Goal: Task Accomplishment & Management: Use online tool/utility

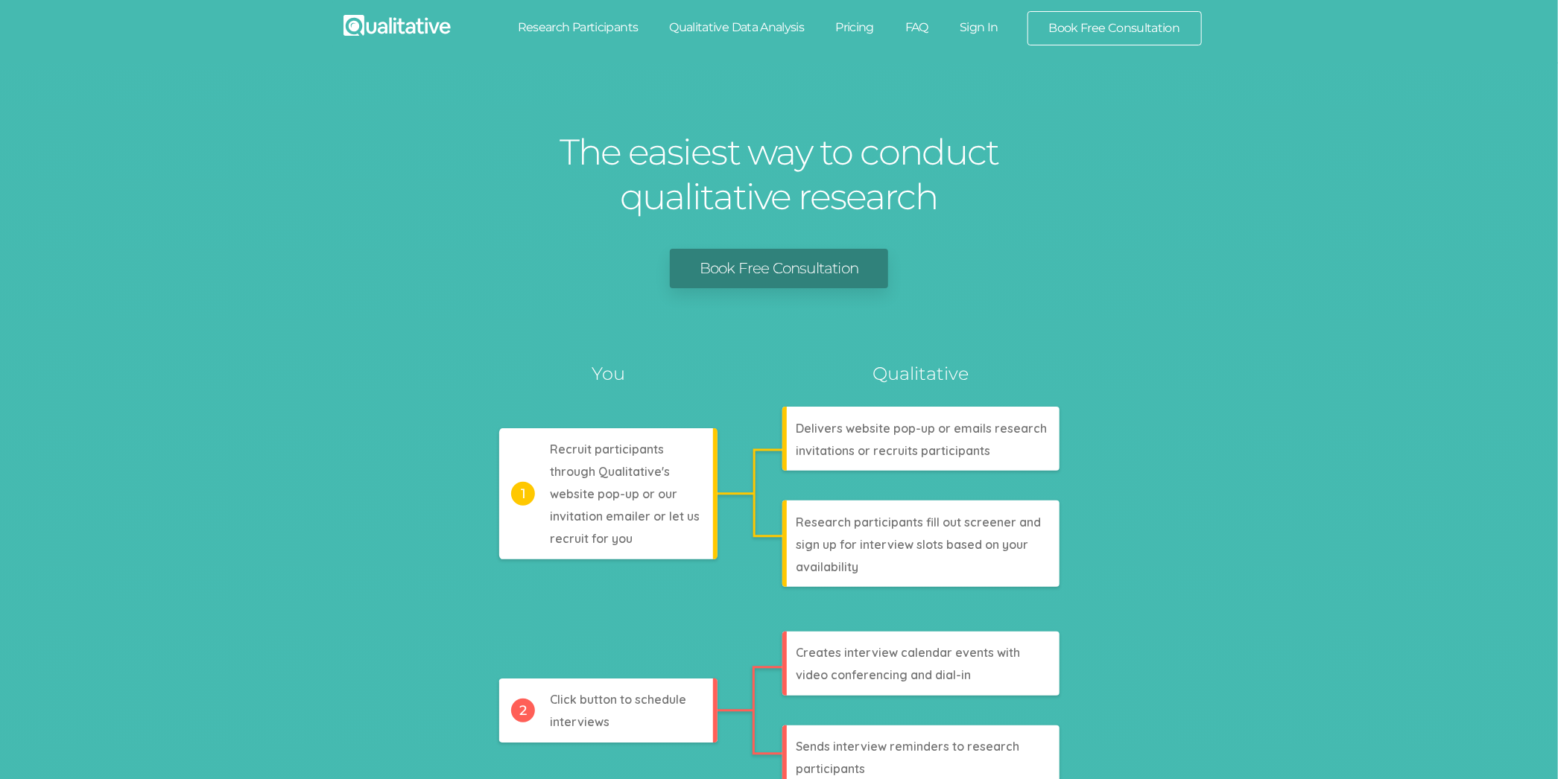
click at [984, 29] on link "Sign In" at bounding box center [979, 27] width 70 height 33
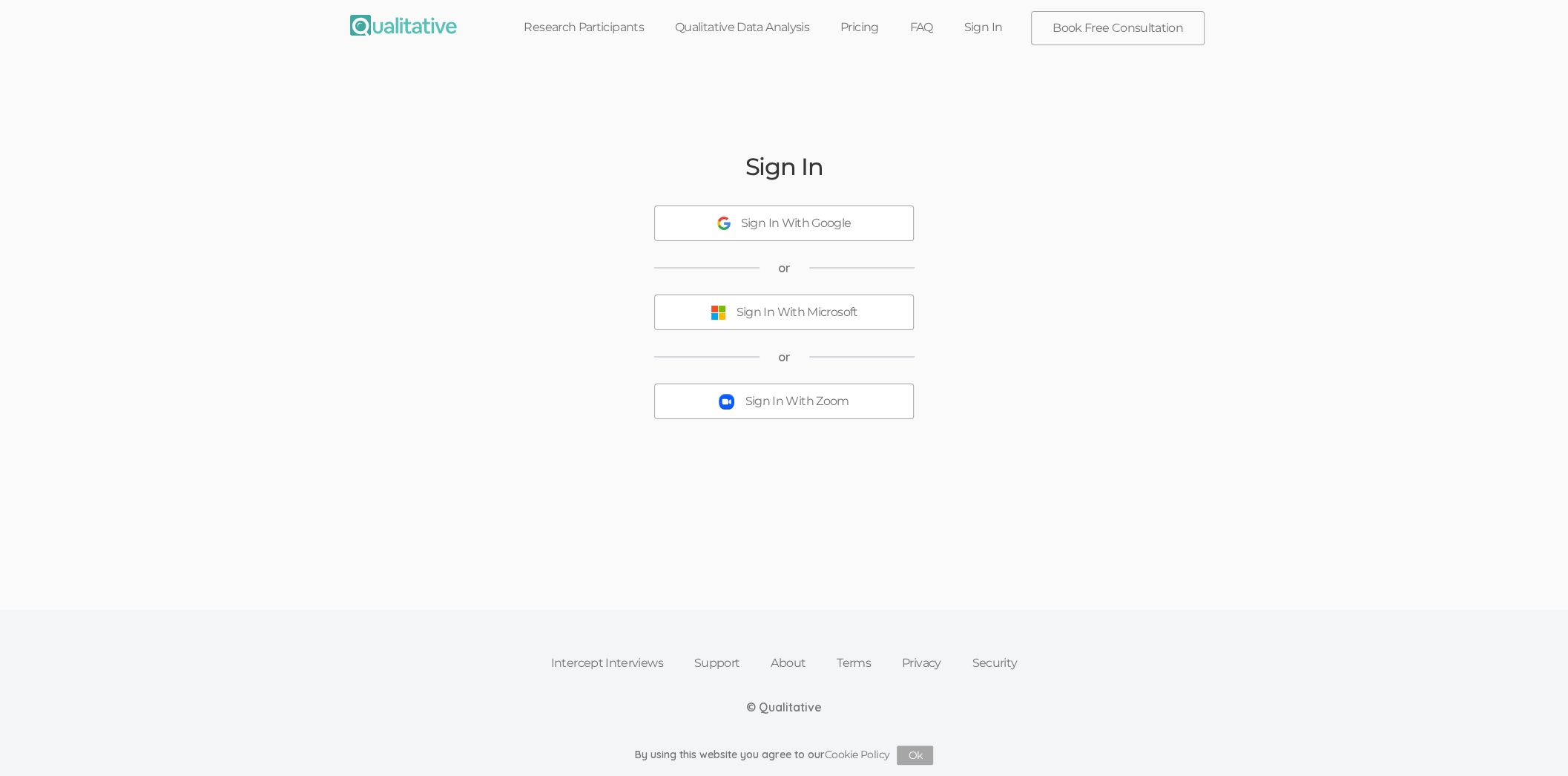
click at [736, 411] on button "Sign In With Zoom" at bounding box center [784, 401] width 260 height 36
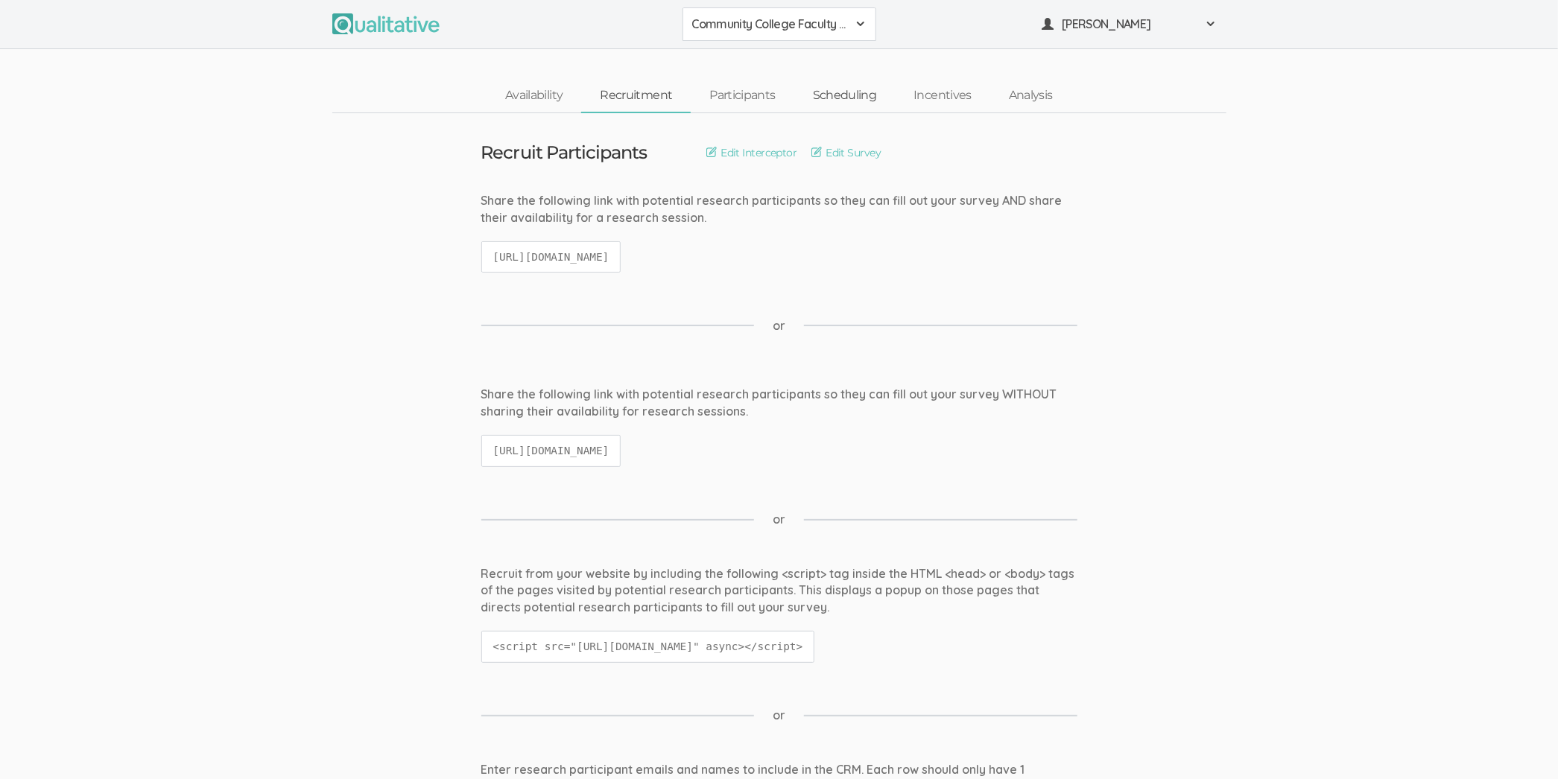
click at [871, 99] on link "Scheduling" at bounding box center [844, 96] width 101 height 32
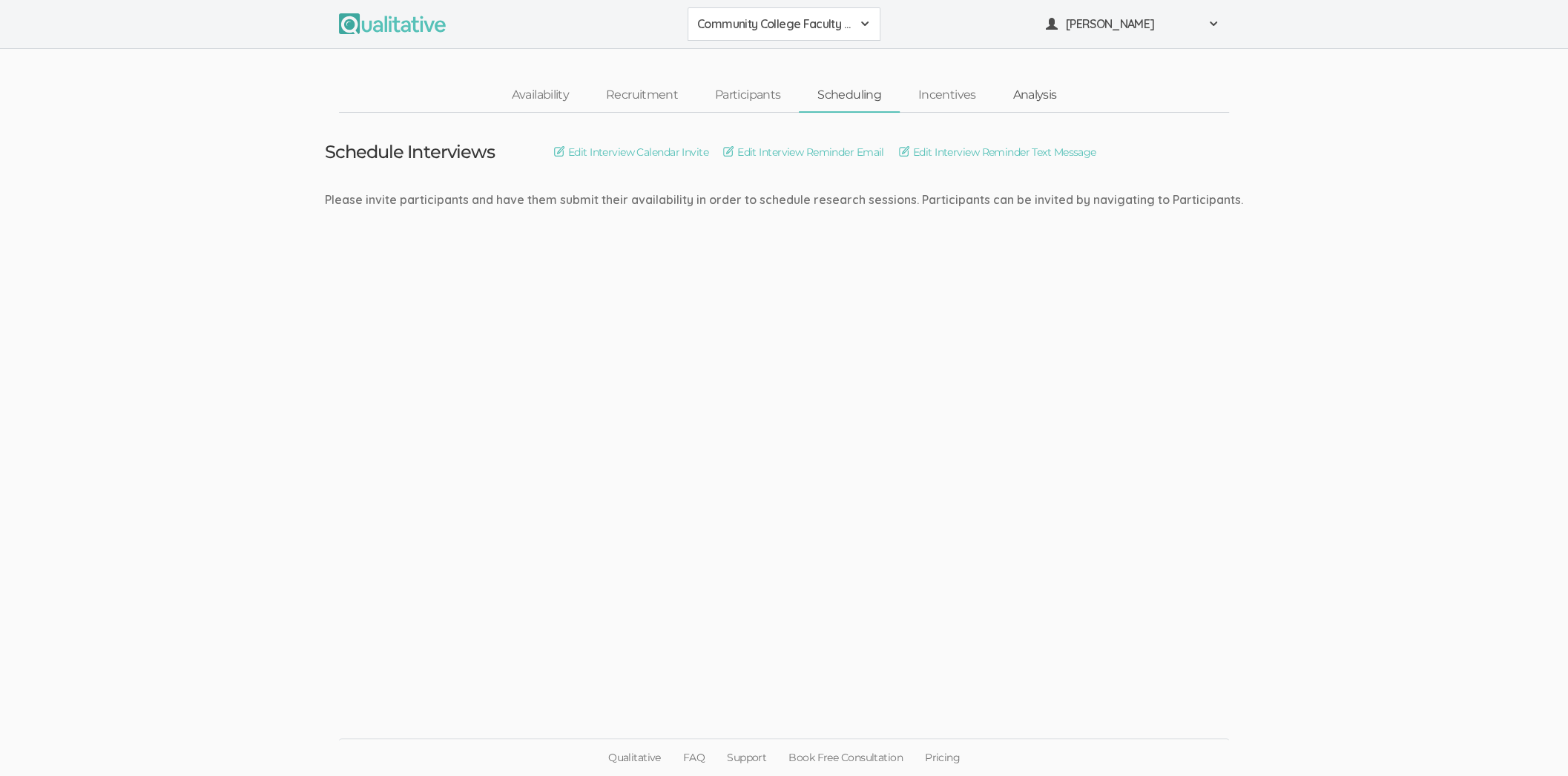
click at [1037, 100] on link "Analysis" at bounding box center [1033, 96] width 81 height 32
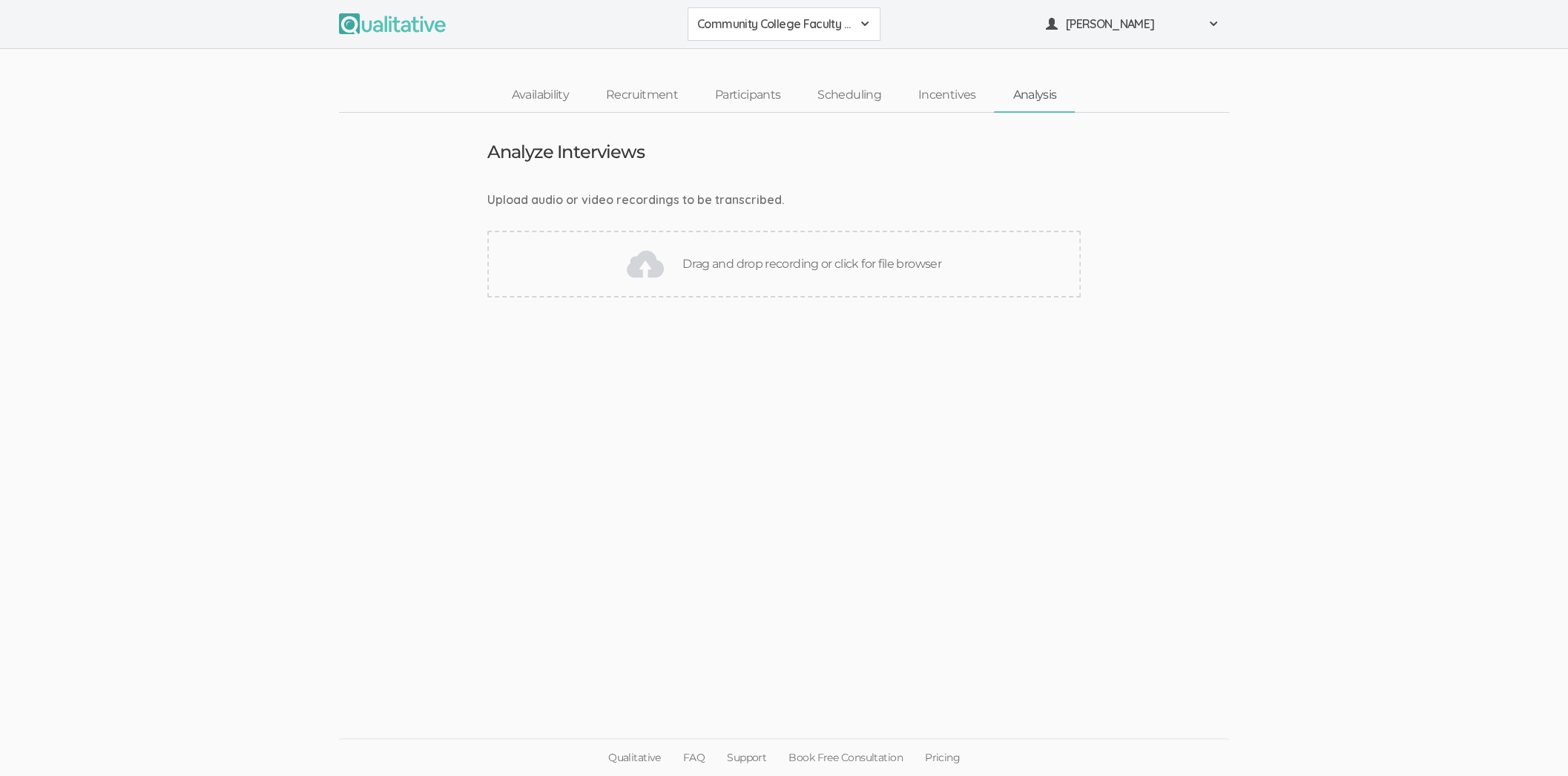
click at [464, 517] on ui-view "Analyze Interviews Upload audio or video recordings to be transcribed. Drag and…" at bounding box center [784, 388] width 1568 height 552
click at [883, 86] on link "Scheduling" at bounding box center [848, 96] width 101 height 32
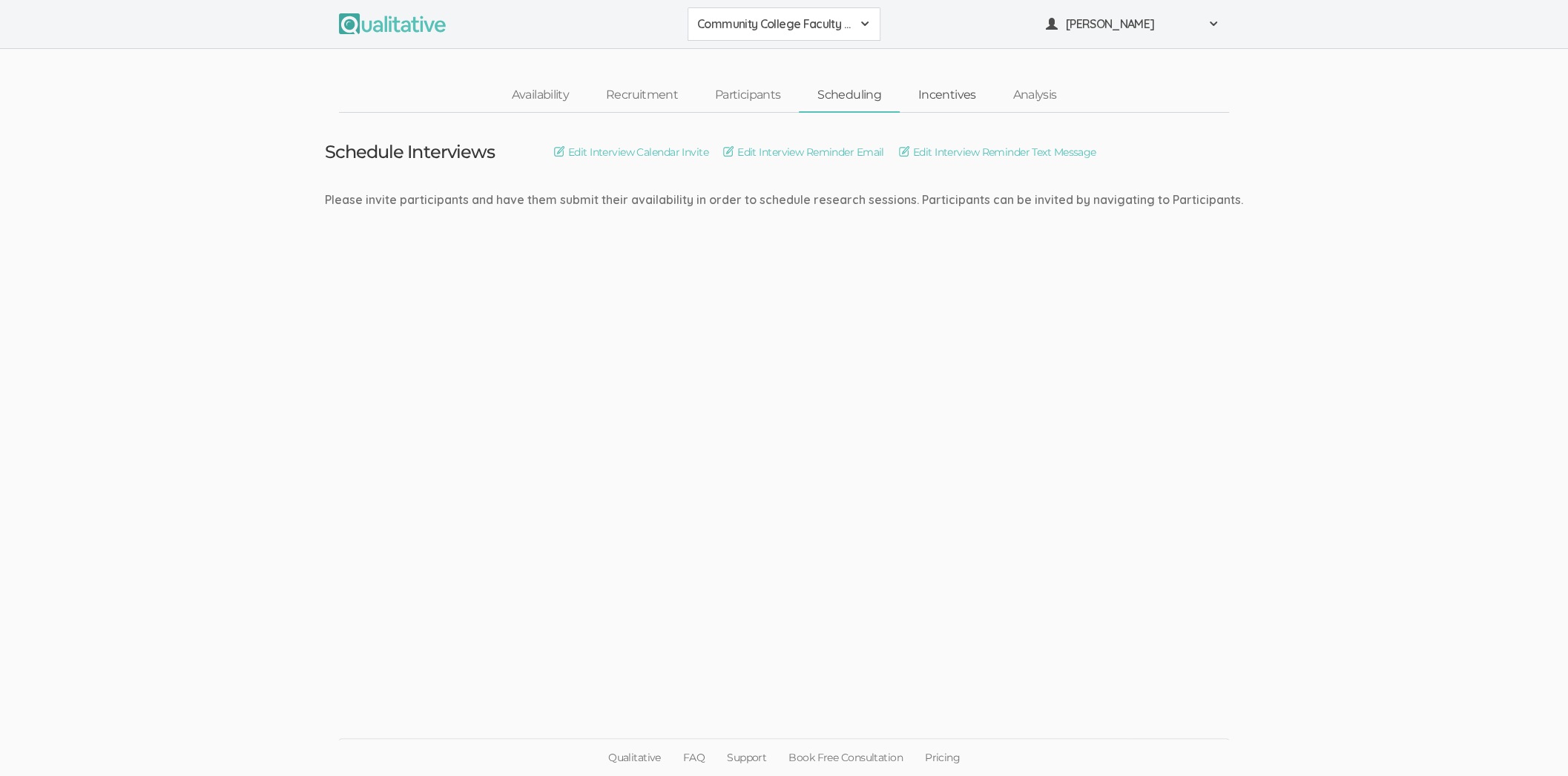
click at [941, 80] on link "Incentives" at bounding box center [947, 96] width 95 height 32
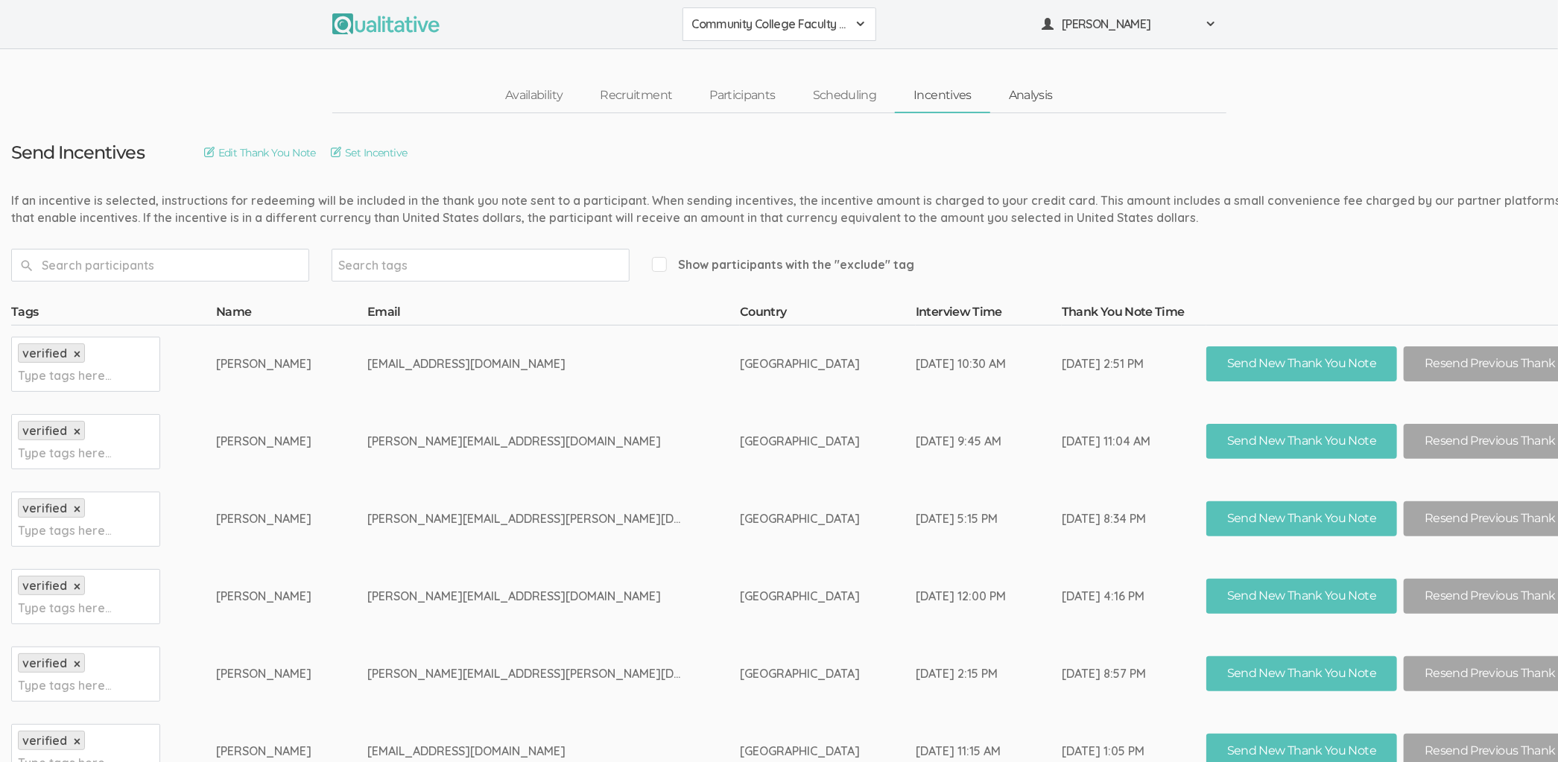
click at [1057, 95] on link "Analysis" at bounding box center [1030, 96] width 81 height 32
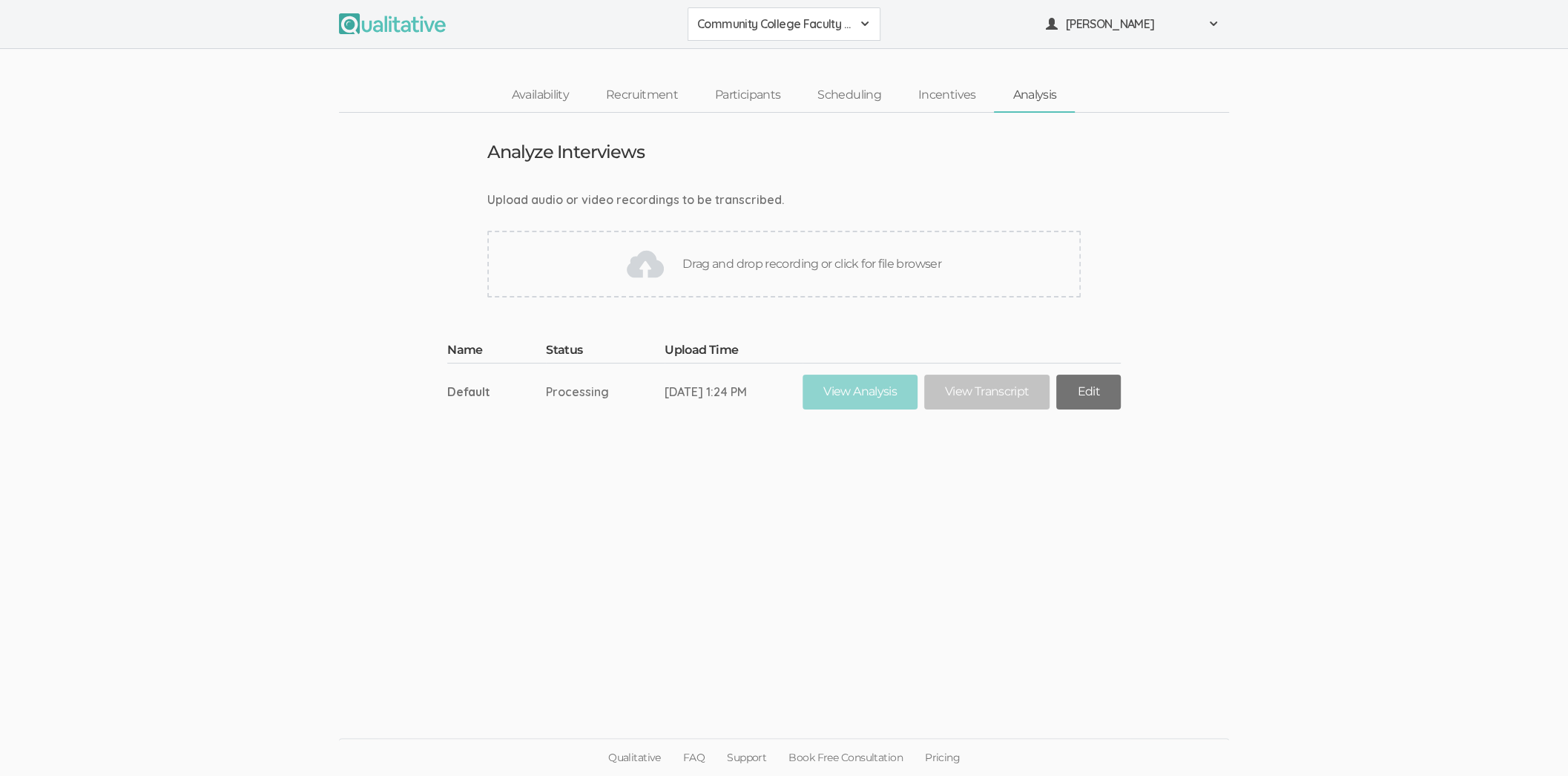
click at [1117, 393] on link "Edit" at bounding box center [1088, 391] width 64 height 35
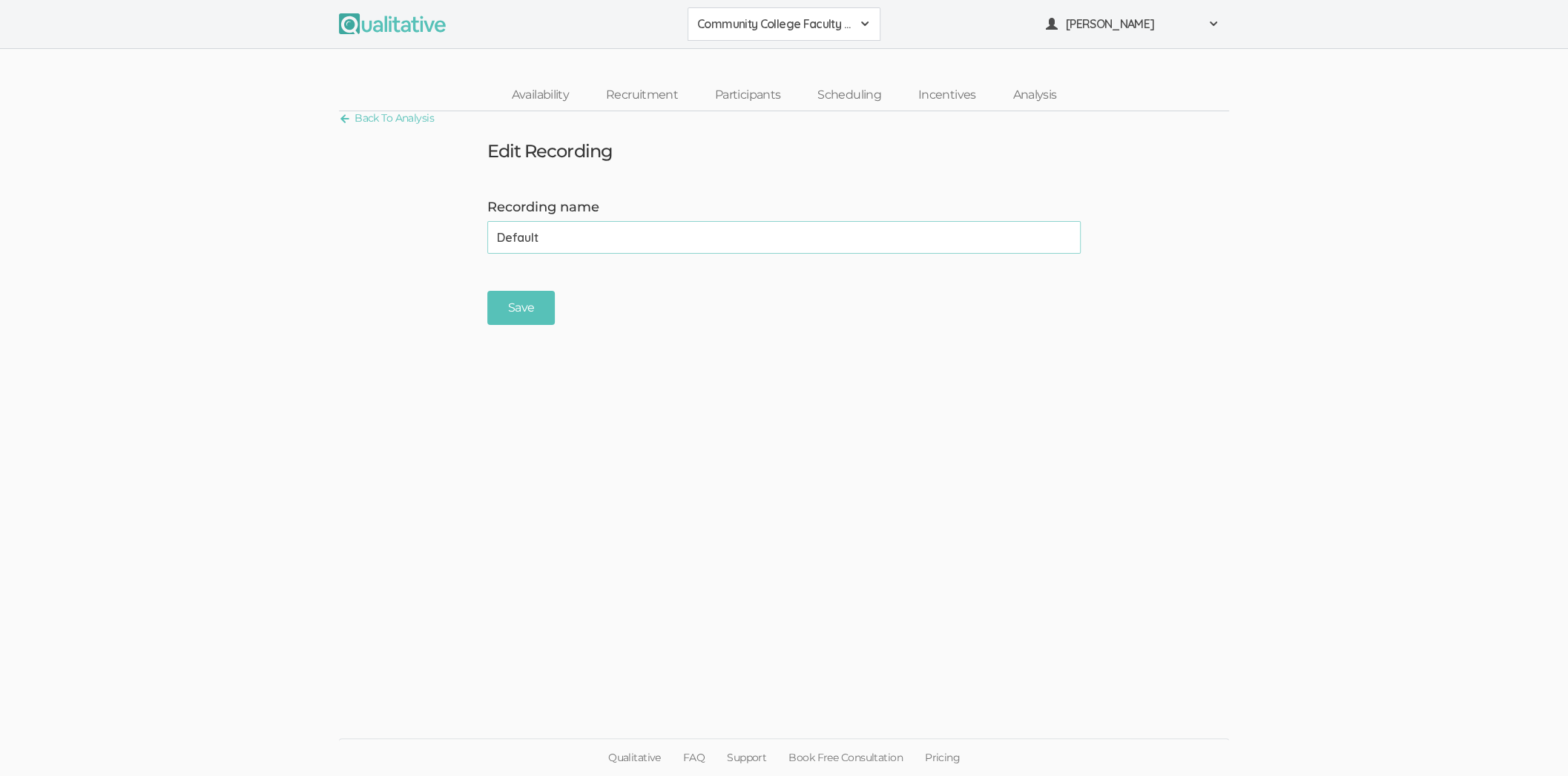
click at [531, 236] on input "Default" at bounding box center [784, 237] width 593 height 33
type input "[PERSON_NAME]"
click at [523, 296] on input "Save" at bounding box center [522, 308] width 68 height 35
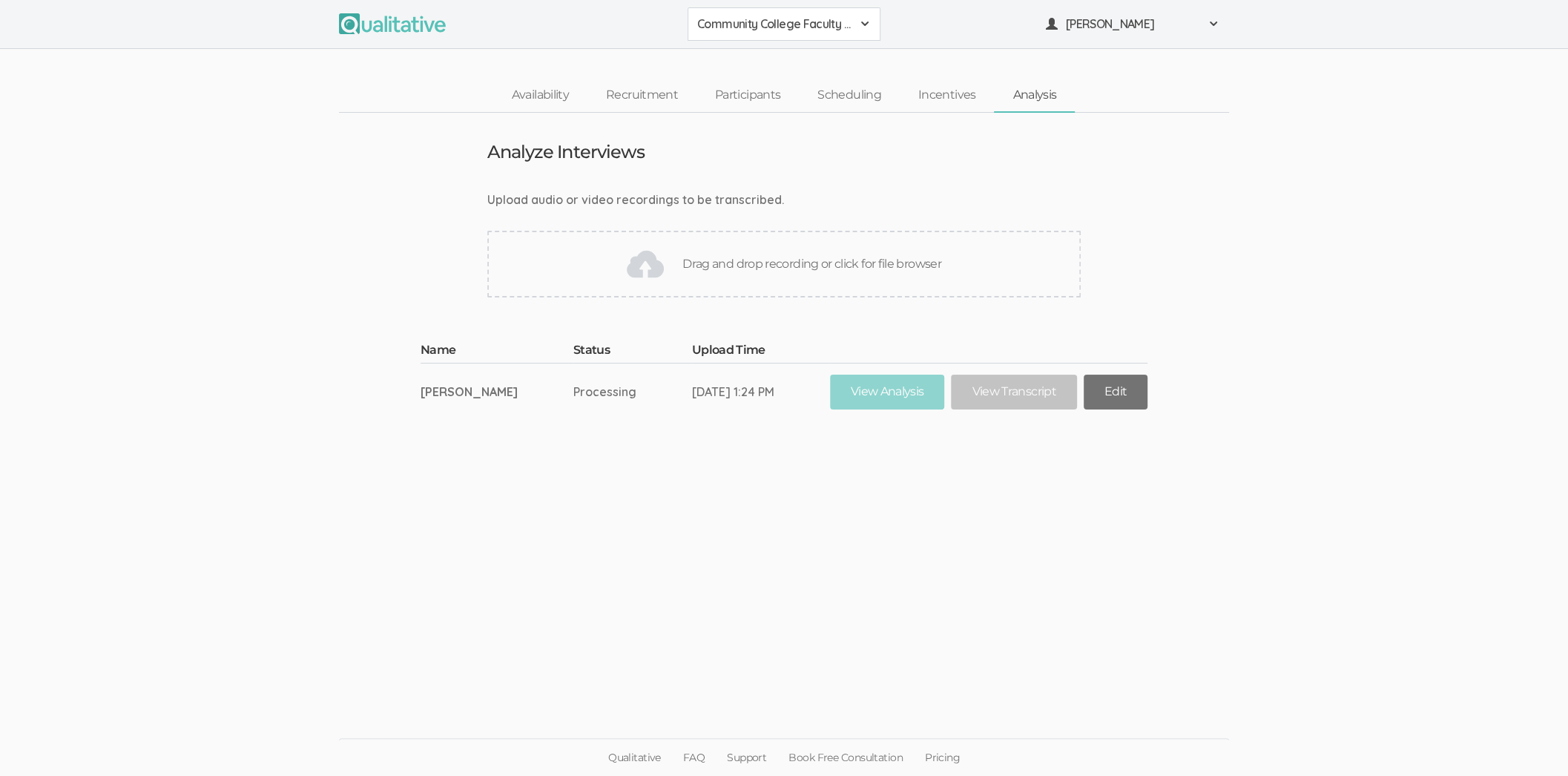
click at [1097, 388] on link "Edit" at bounding box center [1116, 391] width 64 height 35
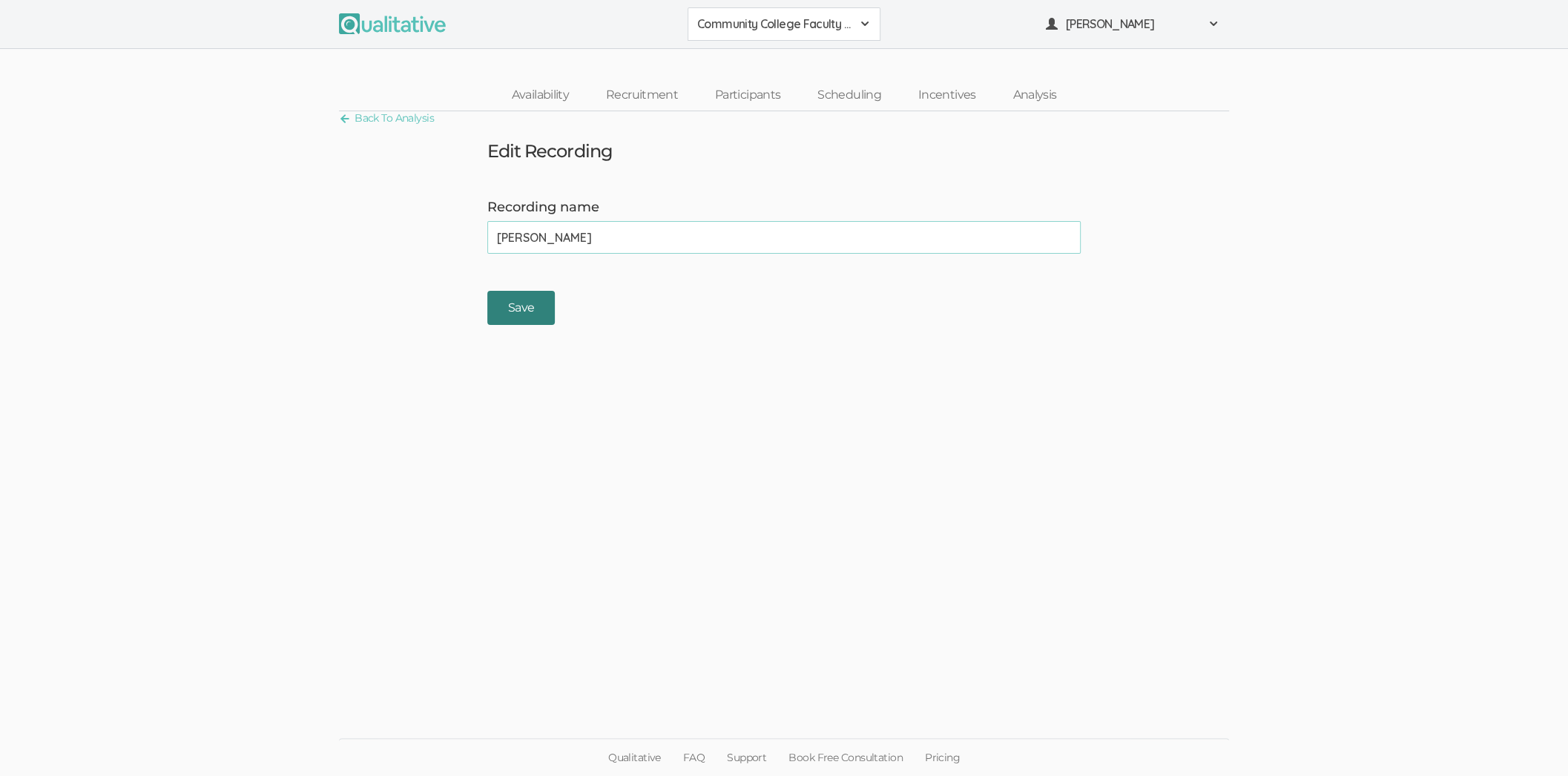
click at [499, 315] on input "Save" at bounding box center [522, 308] width 68 height 35
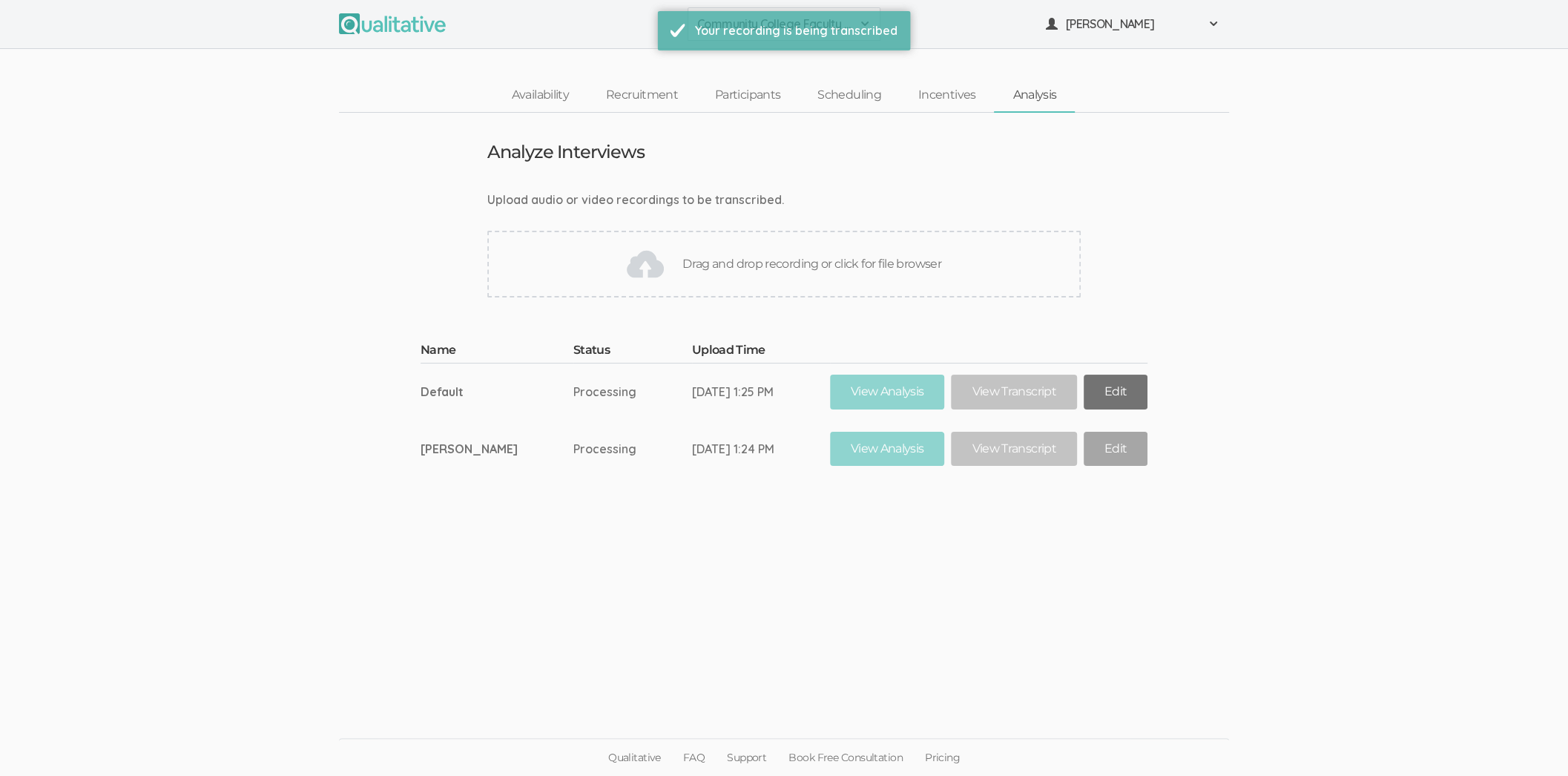
click at [1096, 394] on link "Edit" at bounding box center [1116, 391] width 64 height 35
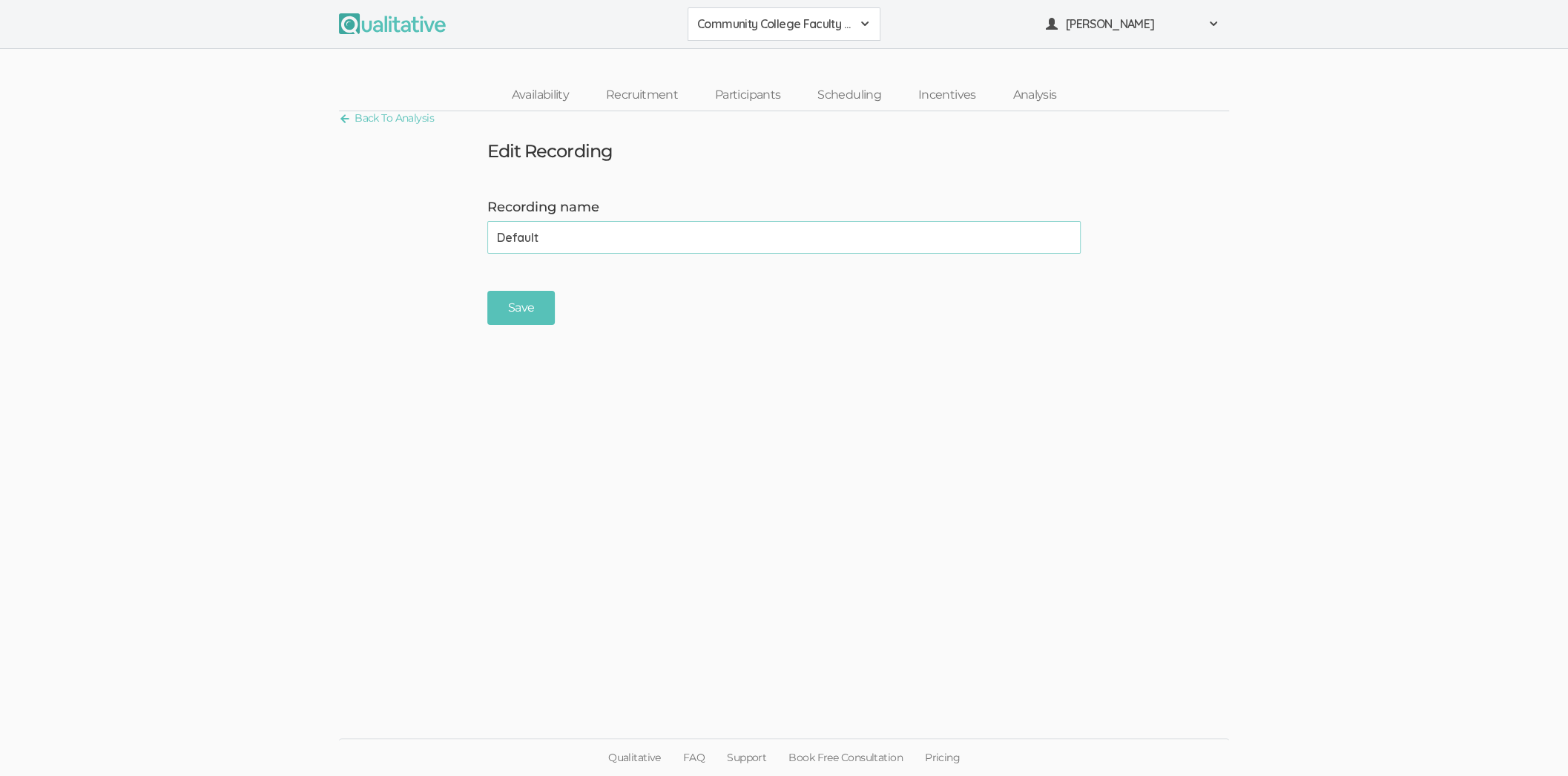
click at [719, 237] on input "Default" at bounding box center [784, 237] width 593 height 33
type input "[PERSON_NAME]"
click at [488, 291] on input "Save" at bounding box center [522, 308] width 68 height 35
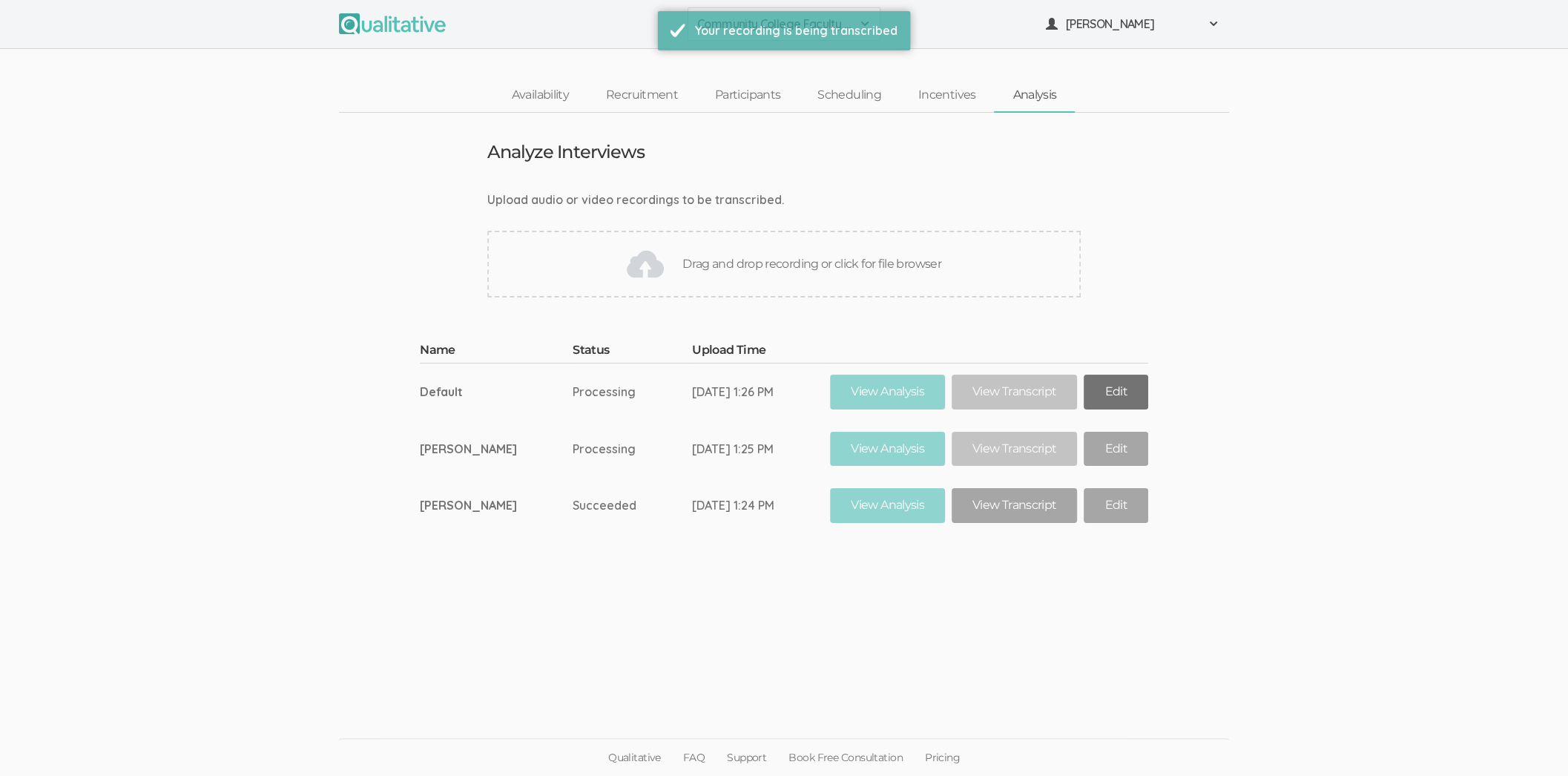
click at [1084, 386] on link "Edit" at bounding box center [1116, 391] width 64 height 35
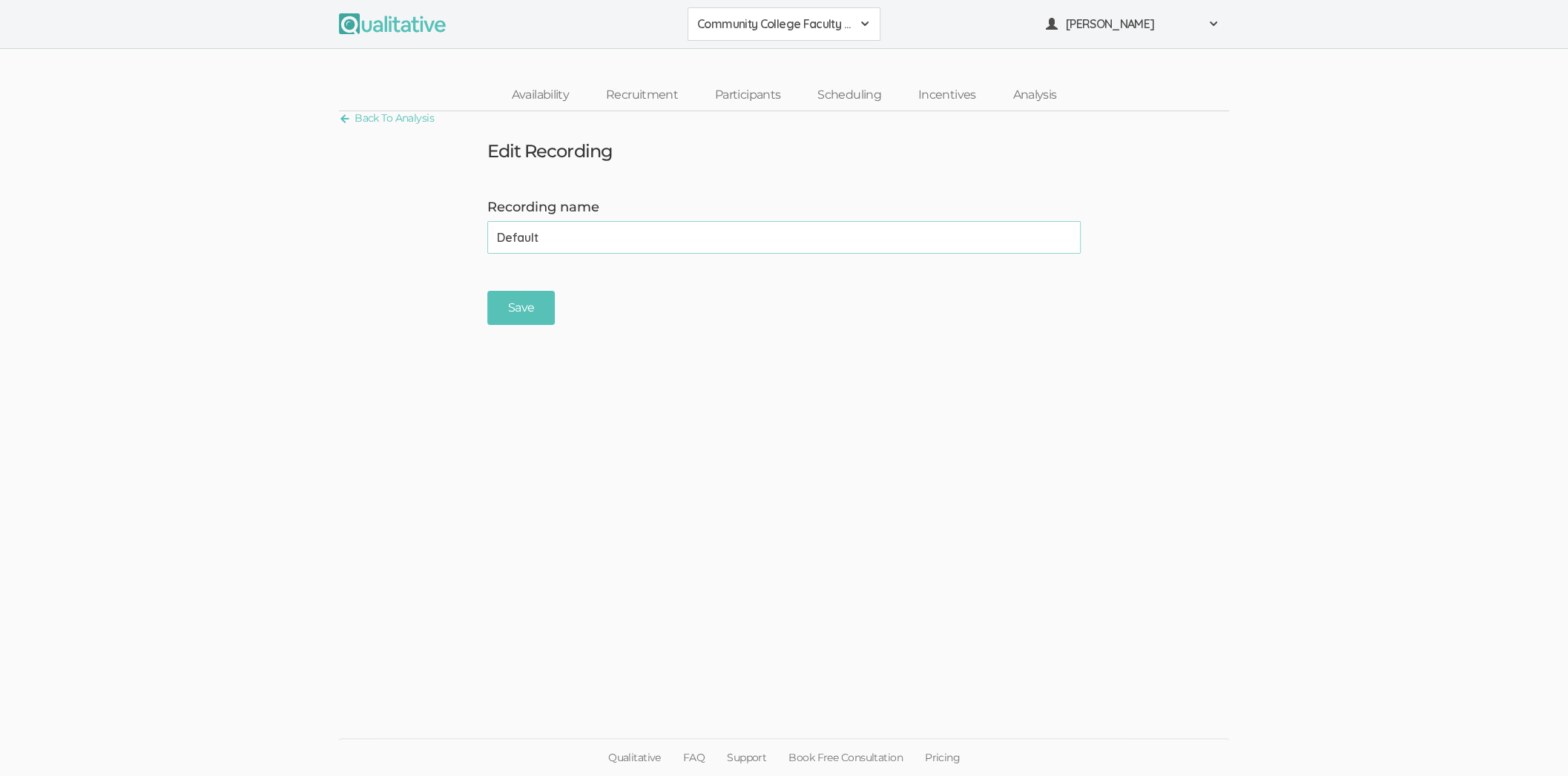
click at [544, 242] on input "Default" at bounding box center [784, 237] width 593 height 33
type input "[PERSON_NAME]"
click at [488, 291] on input "Save" at bounding box center [522, 308] width 68 height 35
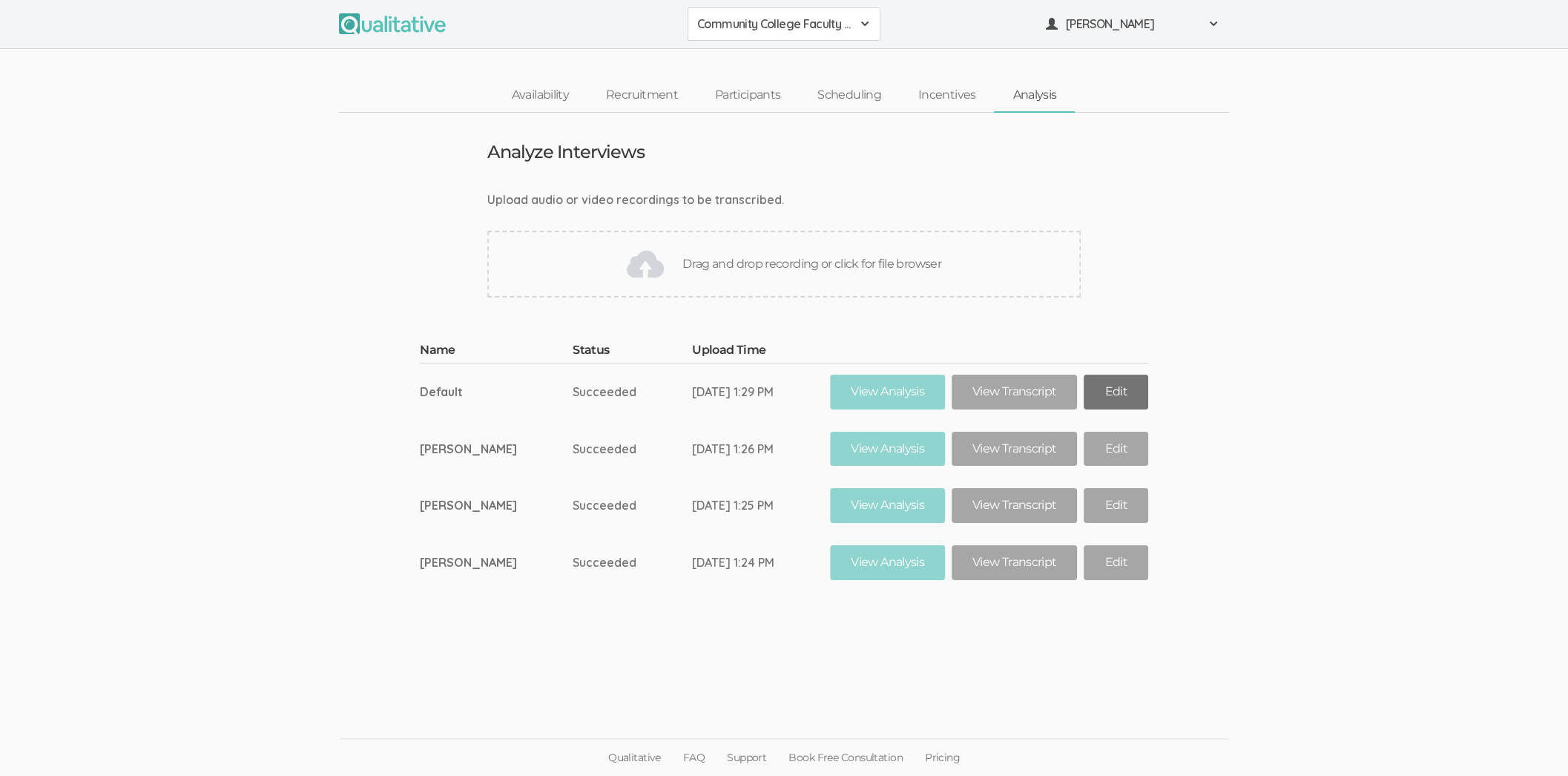
click at [1101, 388] on link "Edit" at bounding box center [1116, 391] width 64 height 35
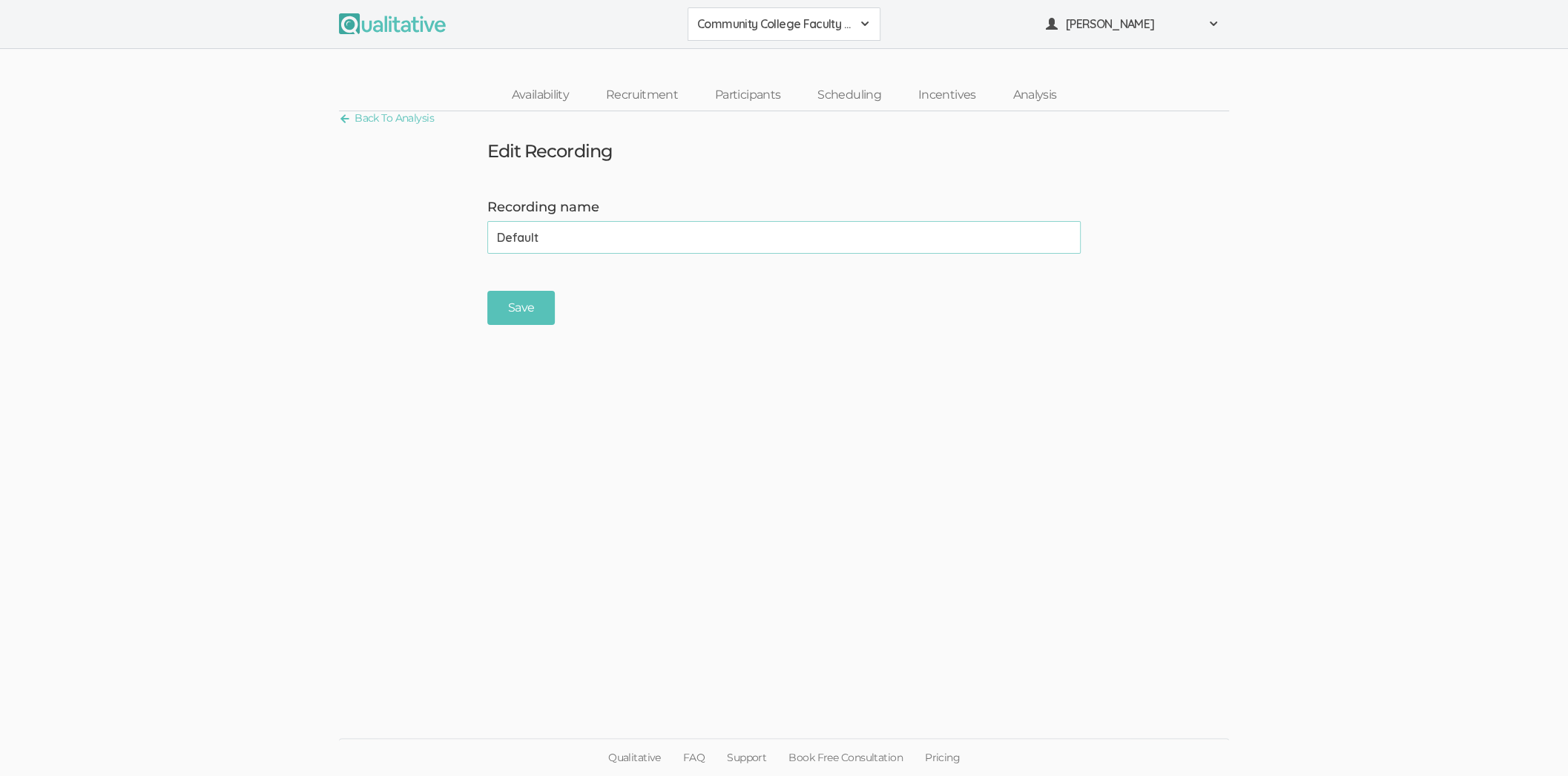
click at [531, 246] on input "Default" at bounding box center [784, 237] width 593 height 33
type input "[PERSON_NAME]"
click at [505, 316] on input "Save" at bounding box center [522, 308] width 68 height 35
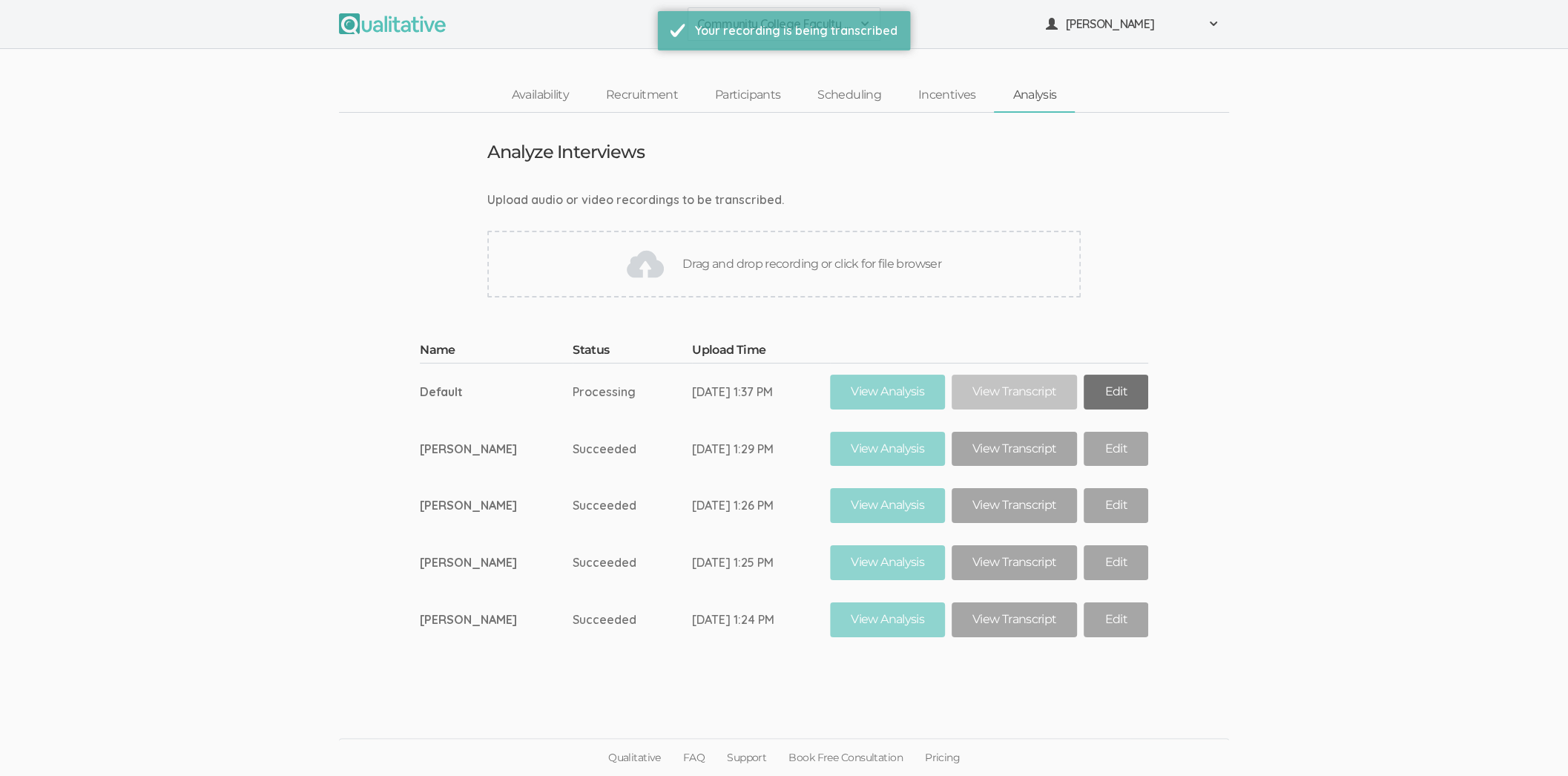
click at [1084, 380] on link "Edit" at bounding box center [1116, 391] width 64 height 35
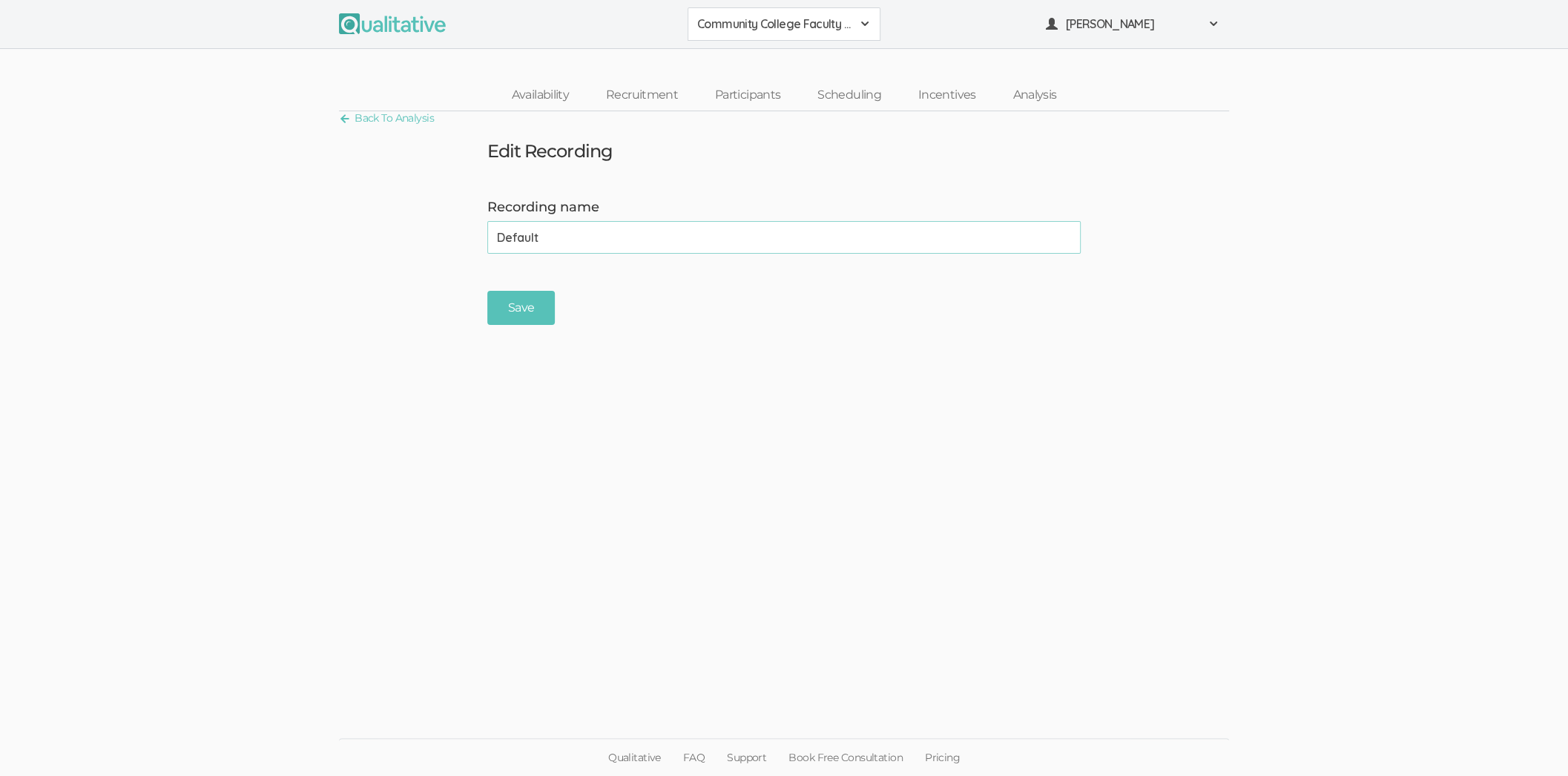
click at [561, 236] on input "Default" at bounding box center [784, 237] width 593 height 33
type input "[PERSON_NAME]"
click at [501, 327] on ui-view "Back To Analysis Edit Recording Recording name [PERSON_NAME] (success) Save" at bounding box center [784, 388] width 1568 height 553
click at [500, 319] on input "Save" at bounding box center [522, 308] width 68 height 35
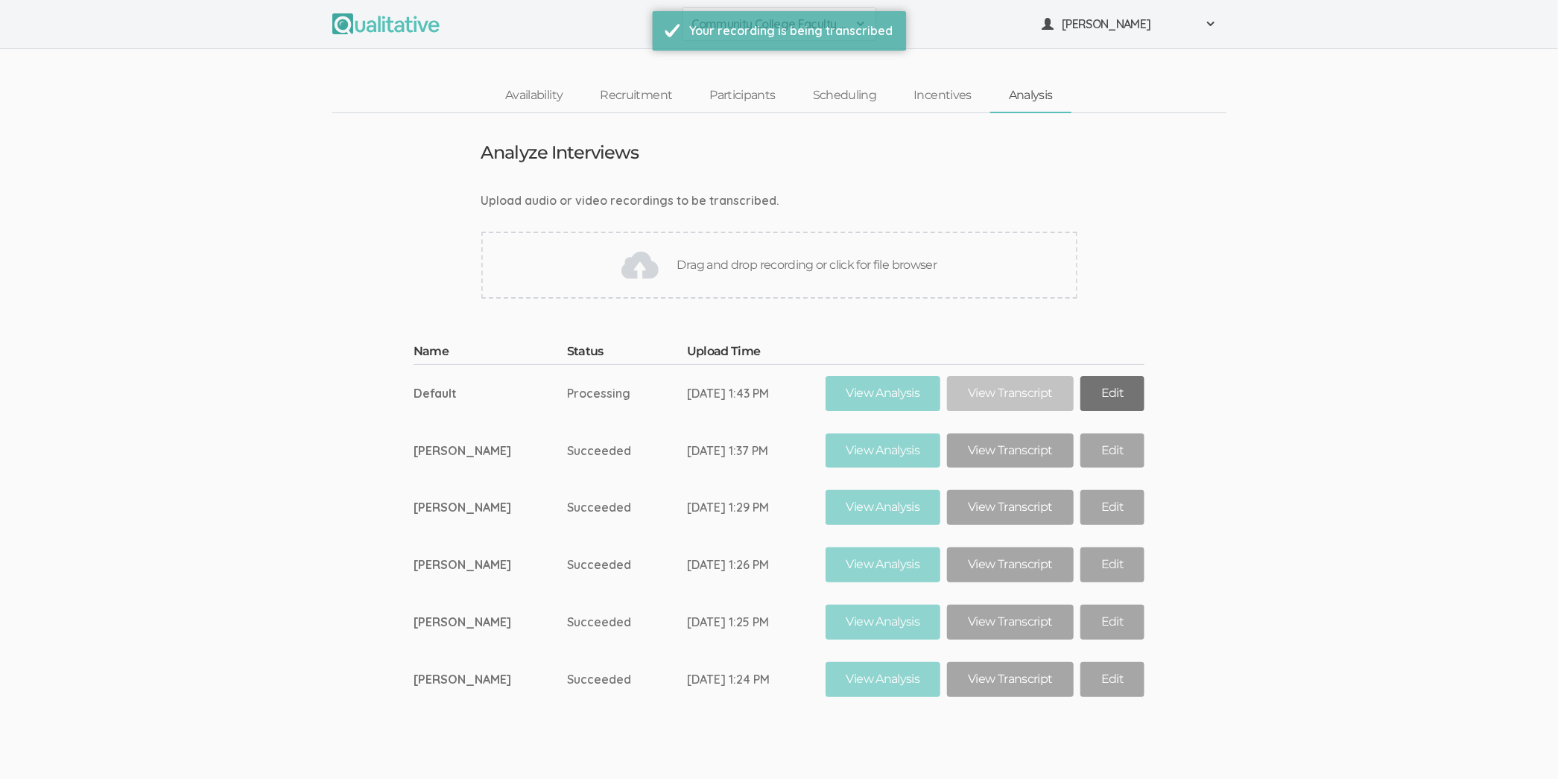
click at [1108, 386] on link "Edit" at bounding box center [1112, 393] width 64 height 35
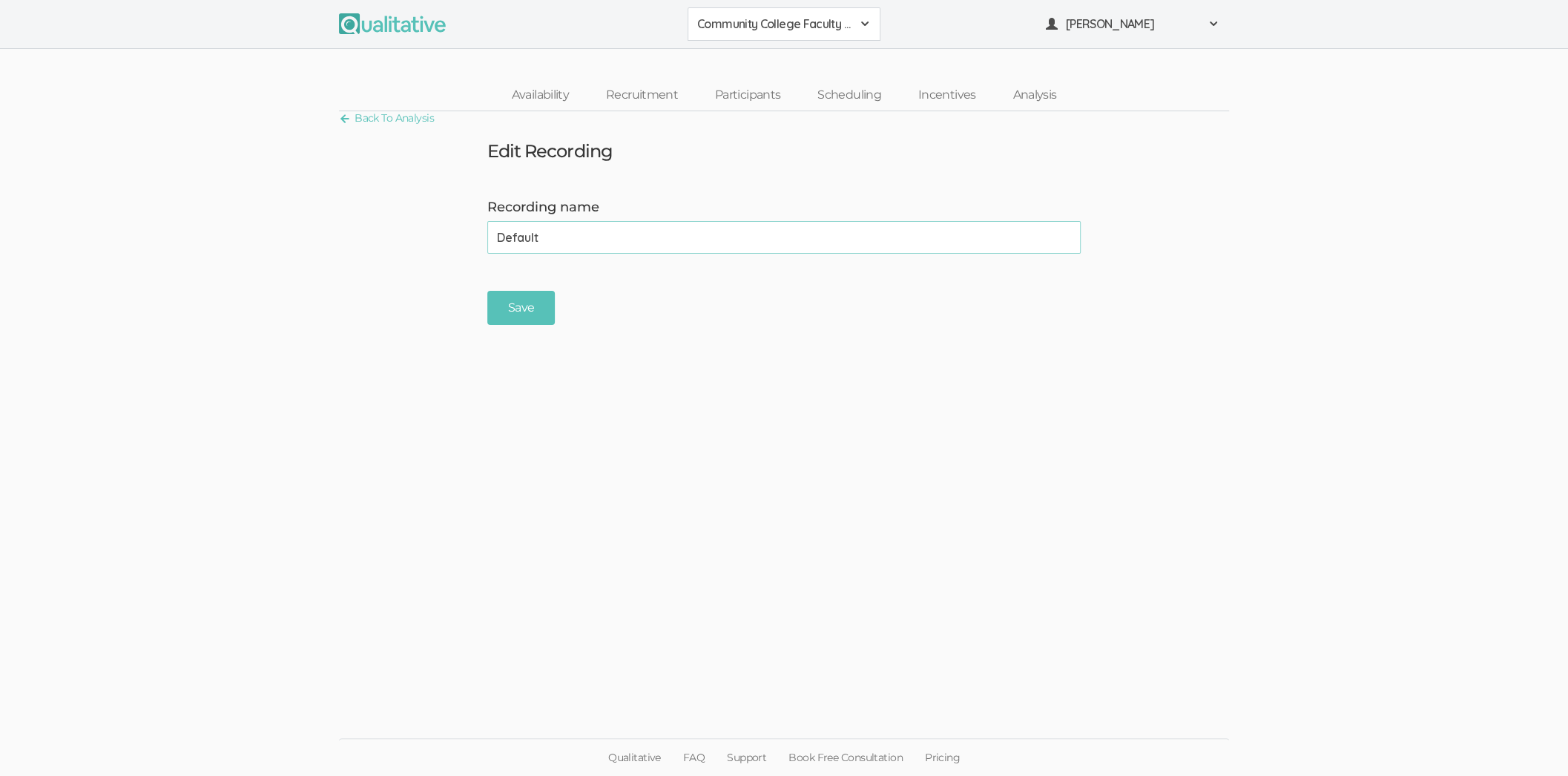
click at [563, 221] on input "Default" at bounding box center [784, 237] width 593 height 33
type input "[PERSON_NAME]"
click at [522, 307] on input "Save" at bounding box center [522, 308] width 68 height 35
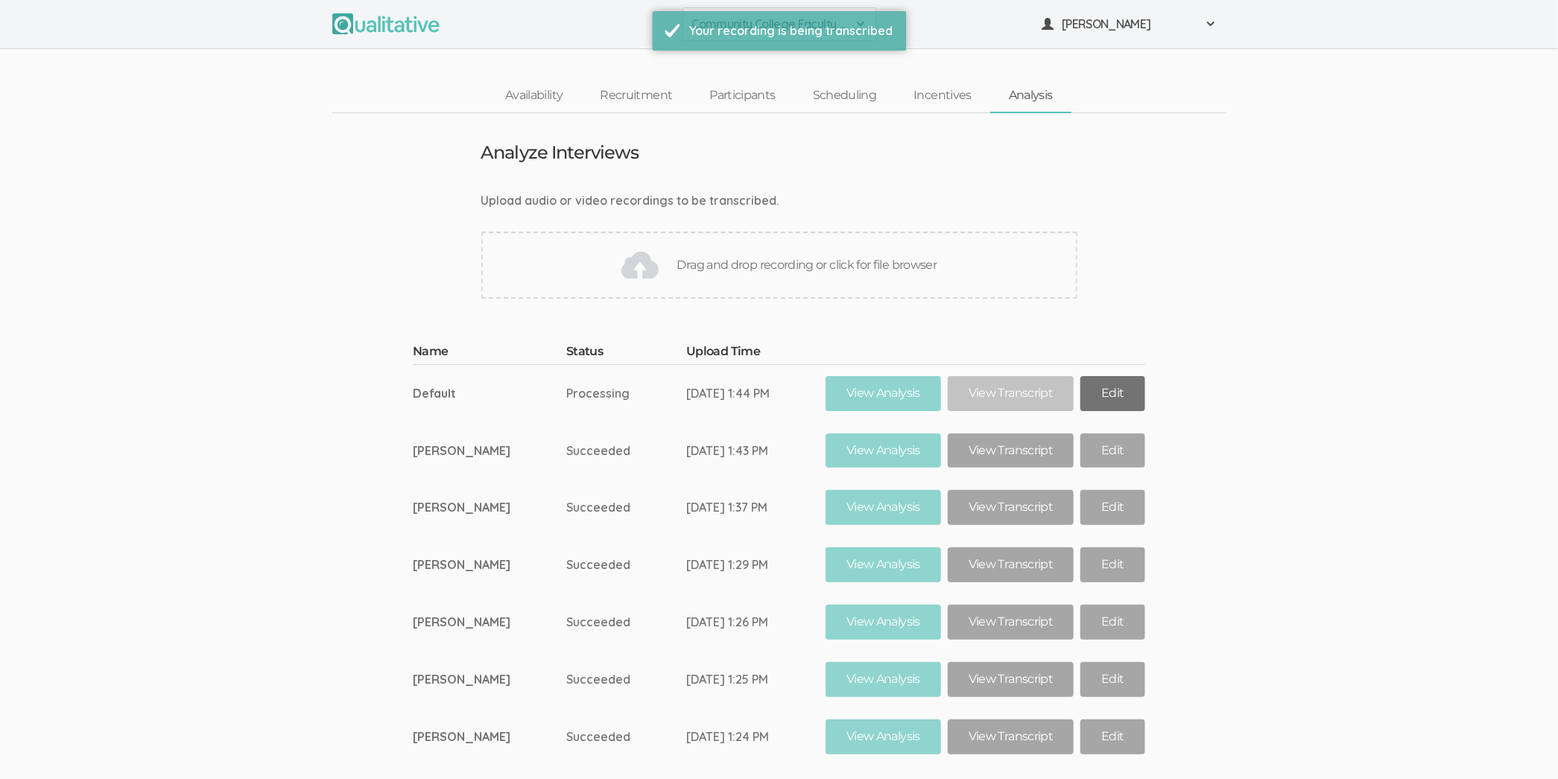
click at [1109, 384] on link "Edit" at bounding box center [1112, 393] width 64 height 35
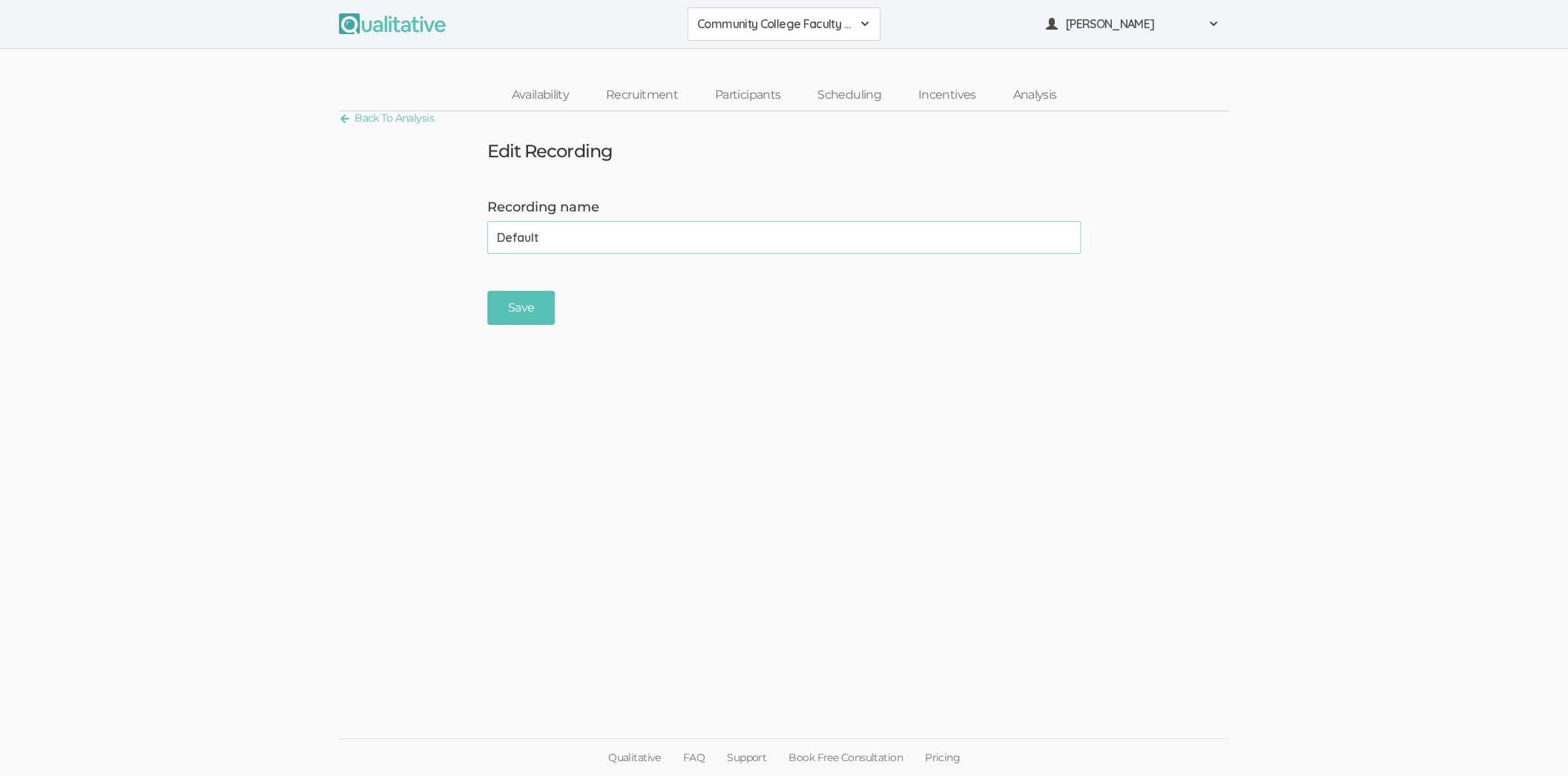
click at [582, 245] on input "Default" at bounding box center [784, 237] width 593 height 33
type input "[PERSON_NAME]"
click at [488, 291] on input "Save" at bounding box center [522, 308] width 68 height 35
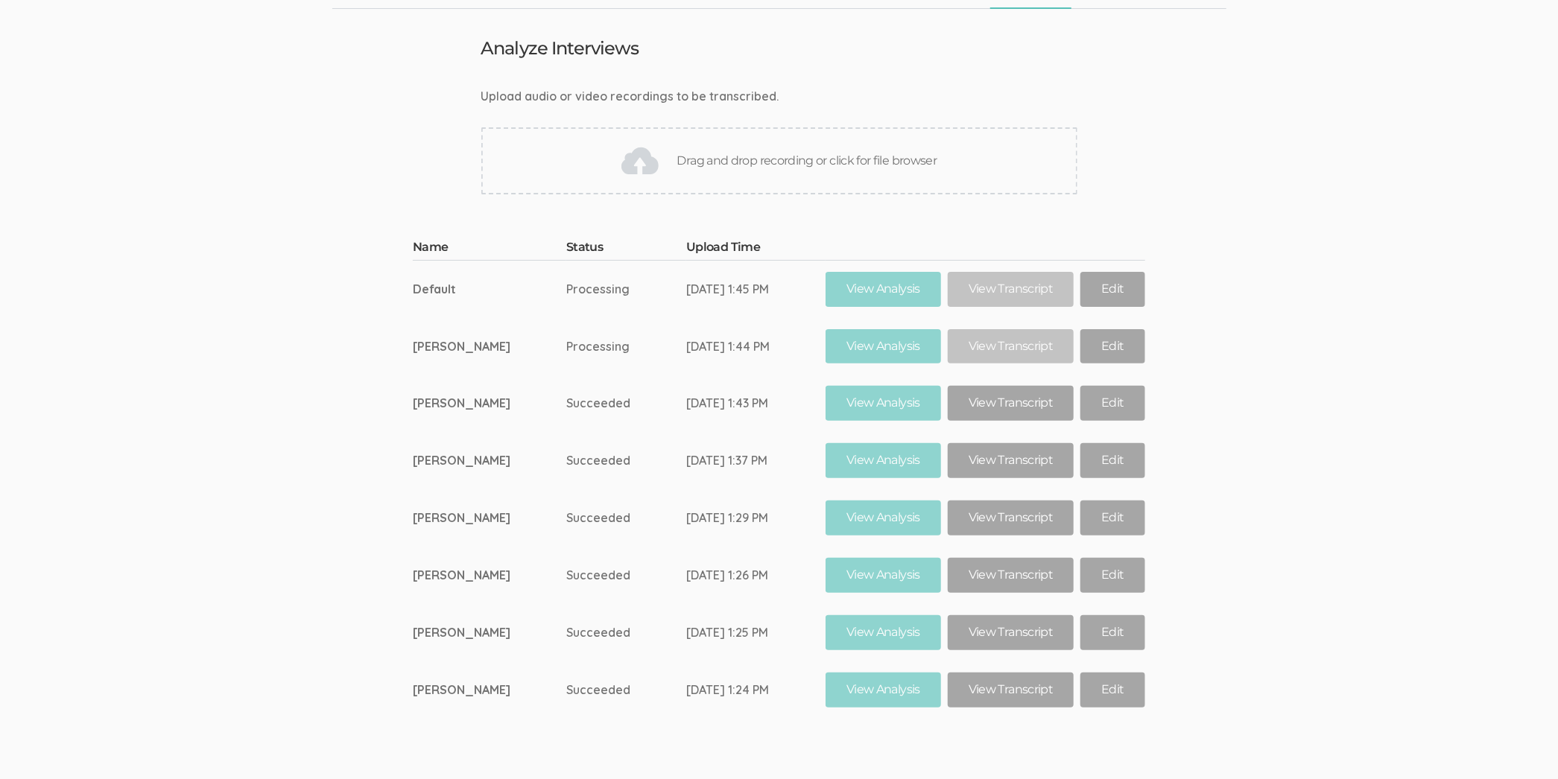
scroll to position [111, 0]
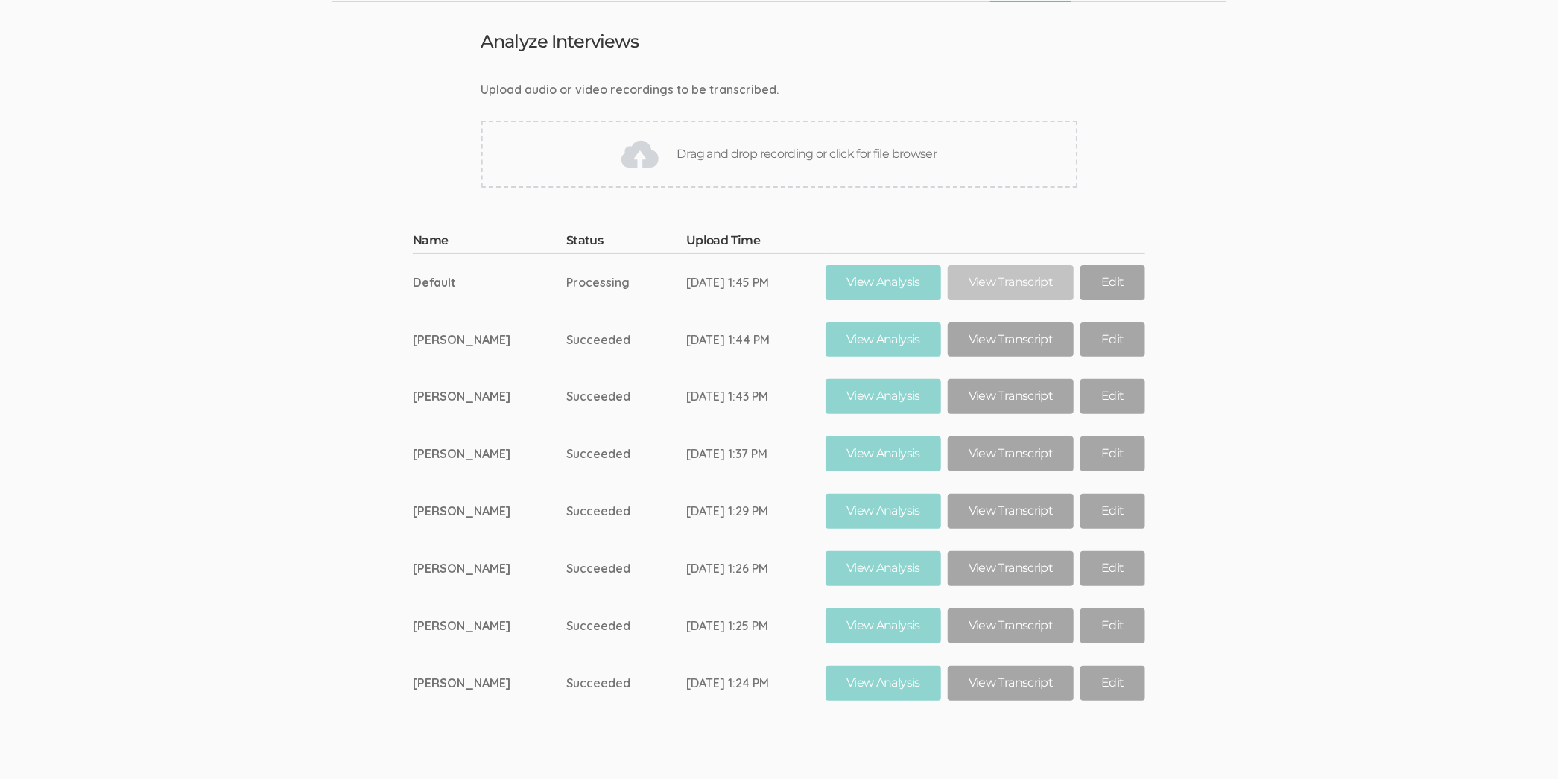
click at [341, 203] on ui-view "Analyze Interviews Upload audio or video recordings to be transcribed. Drag and…" at bounding box center [779, 357] width 1558 height 710
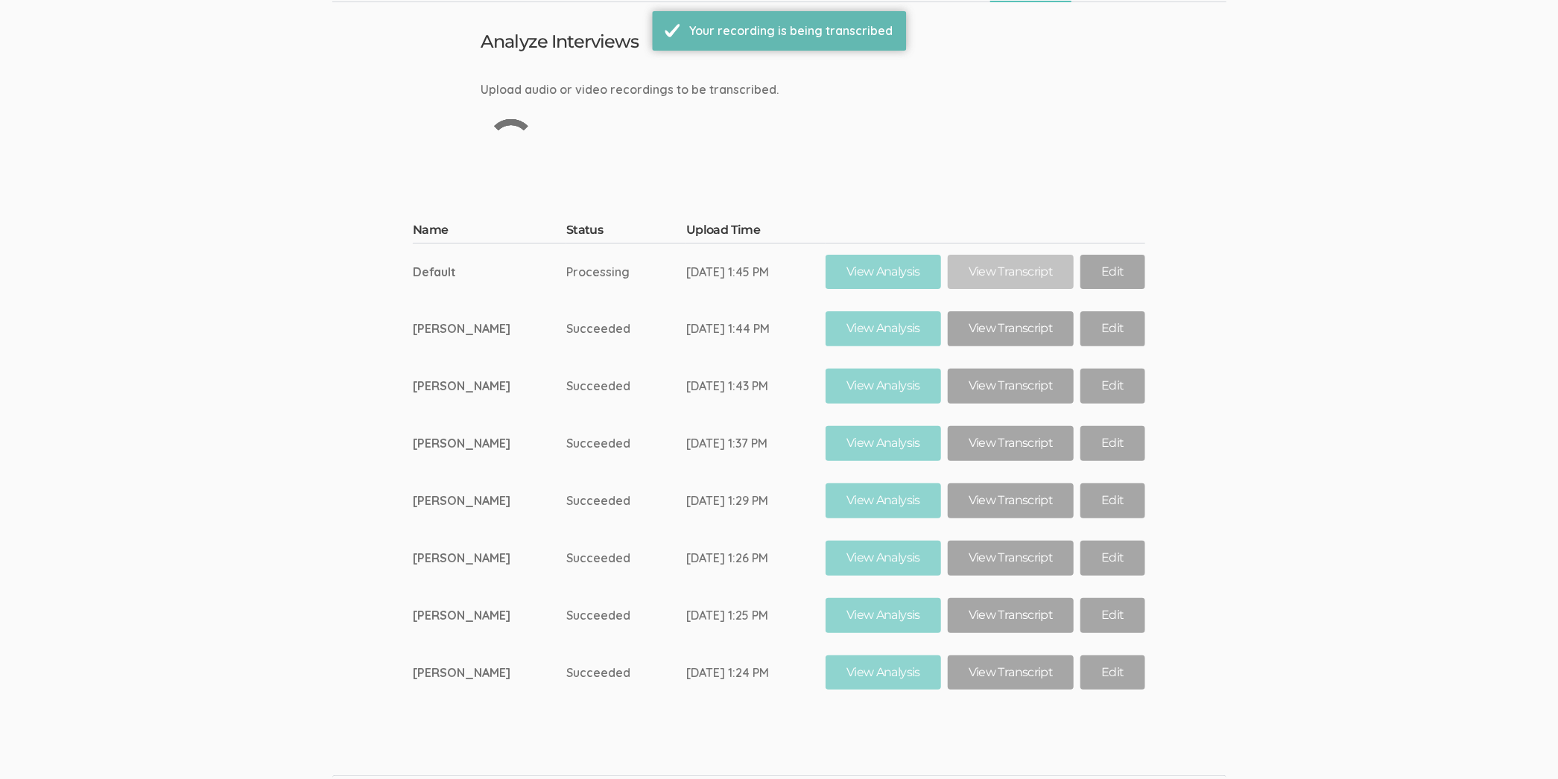
scroll to position [0, 0]
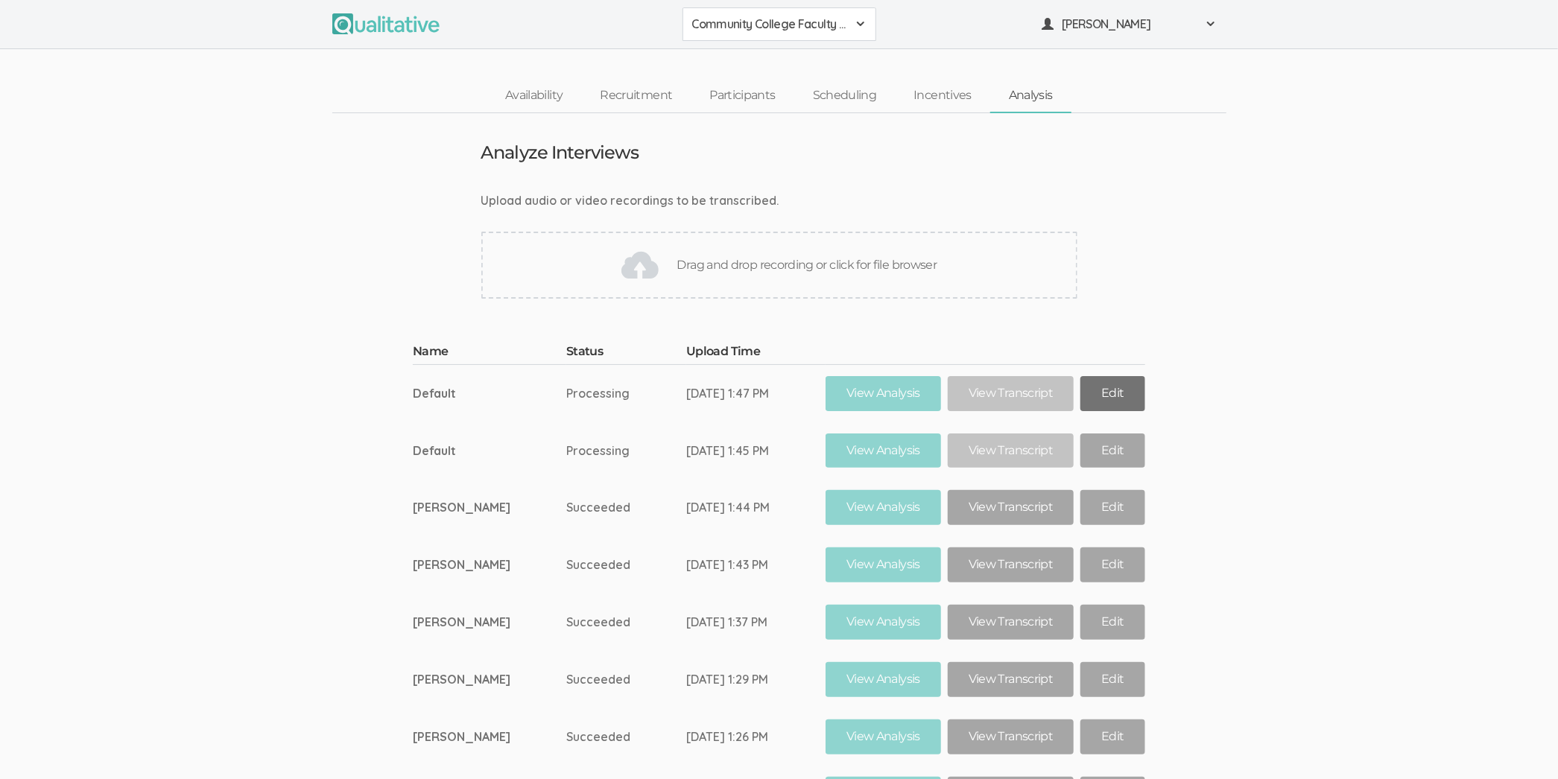
click at [1101, 381] on link "Edit" at bounding box center [1112, 393] width 64 height 35
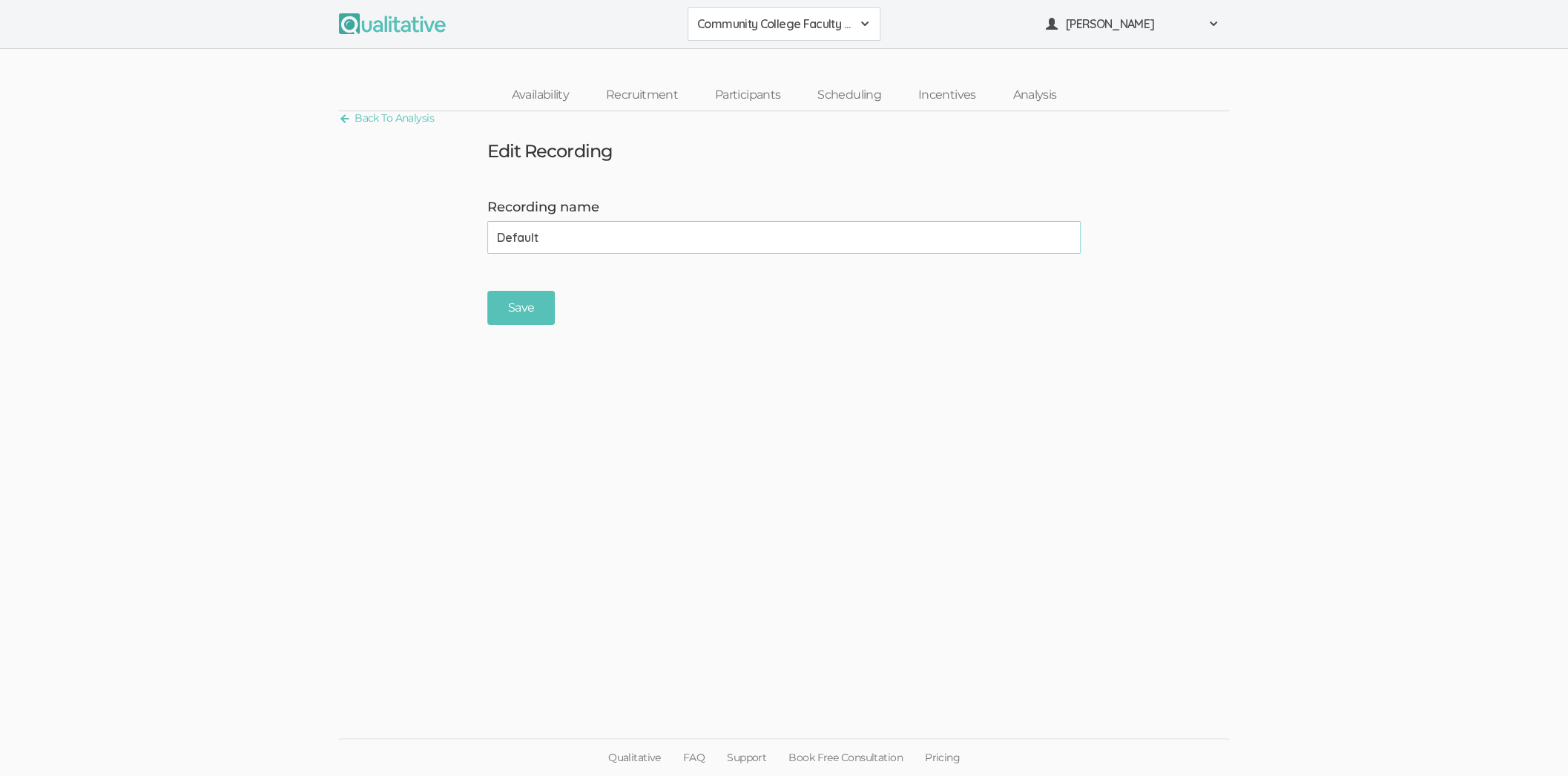
click at [739, 223] on input "Default" at bounding box center [784, 237] width 593 height 33
click at [720, 241] on input "Default" at bounding box center [784, 237] width 593 height 33
type input "[PERSON_NAME]"
click at [488, 291] on input "Save" at bounding box center [522, 308] width 68 height 35
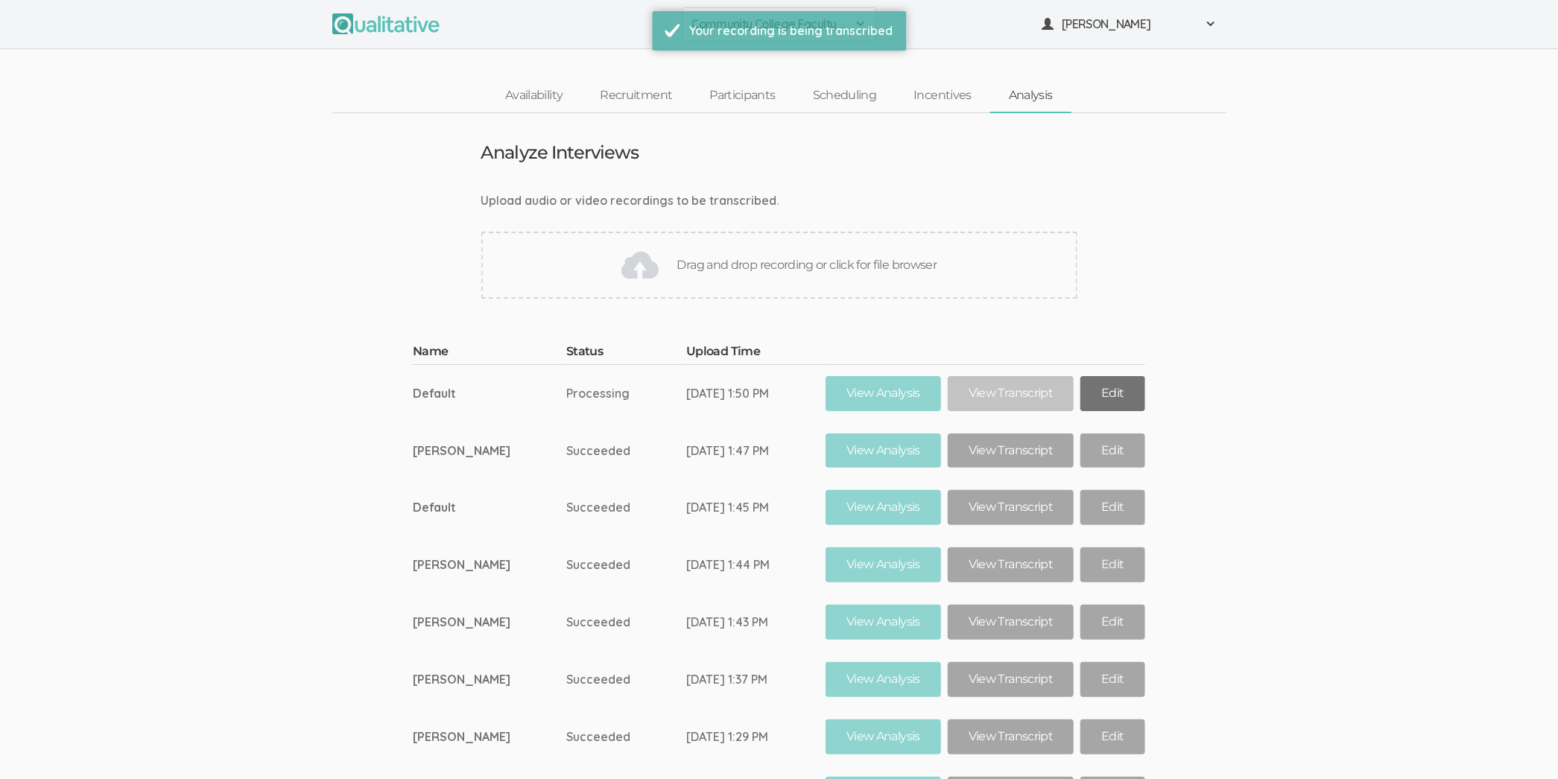
click at [1099, 402] on link "Edit" at bounding box center [1112, 393] width 64 height 35
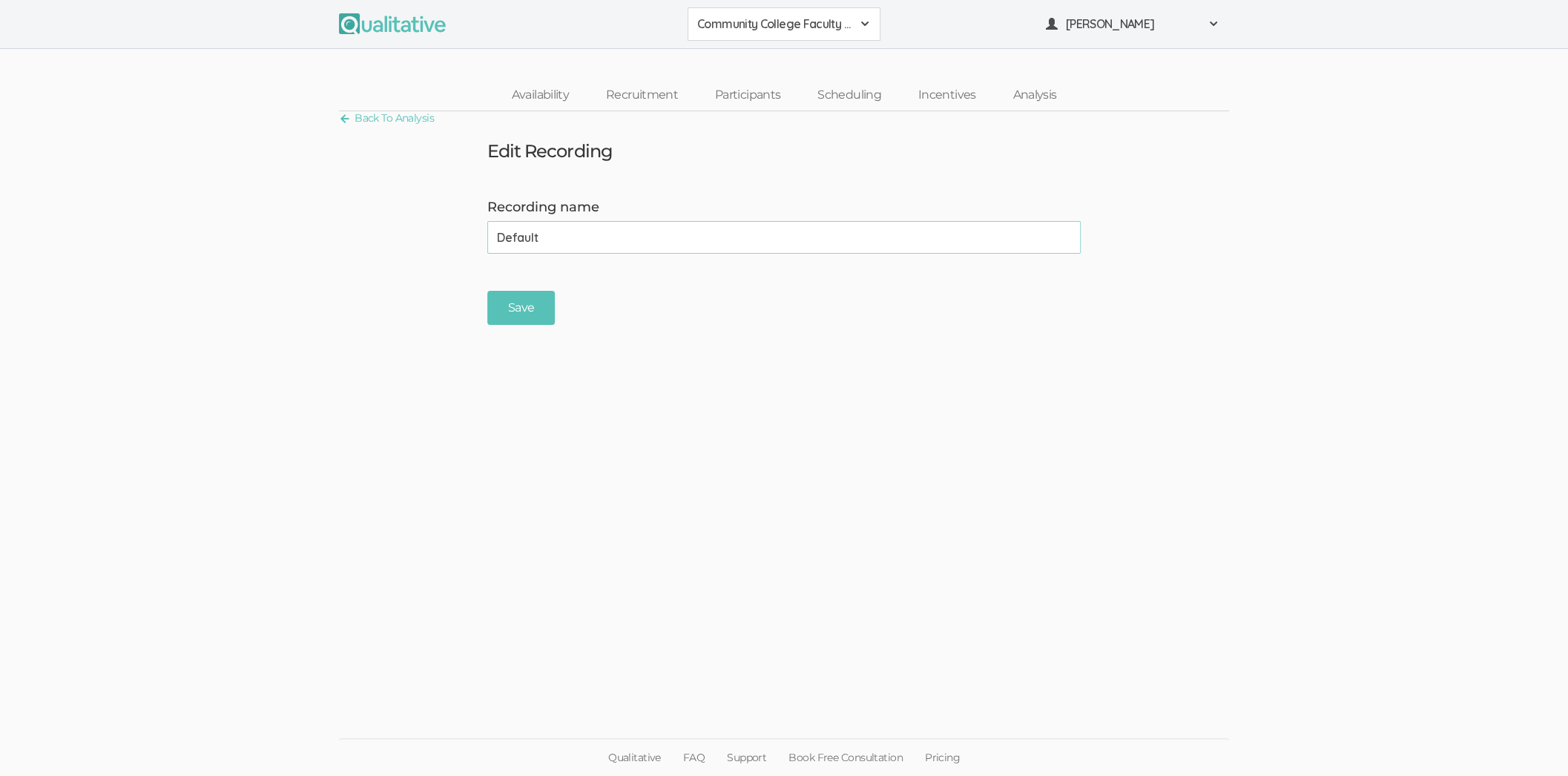
click at [914, 232] on input "Default" at bounding box center [784, 237] width 593 height 33
type input "[PERSON_NAME]"
click at [488, 291] on input "Save" at bounding box center [522, 308] width 68 height 35
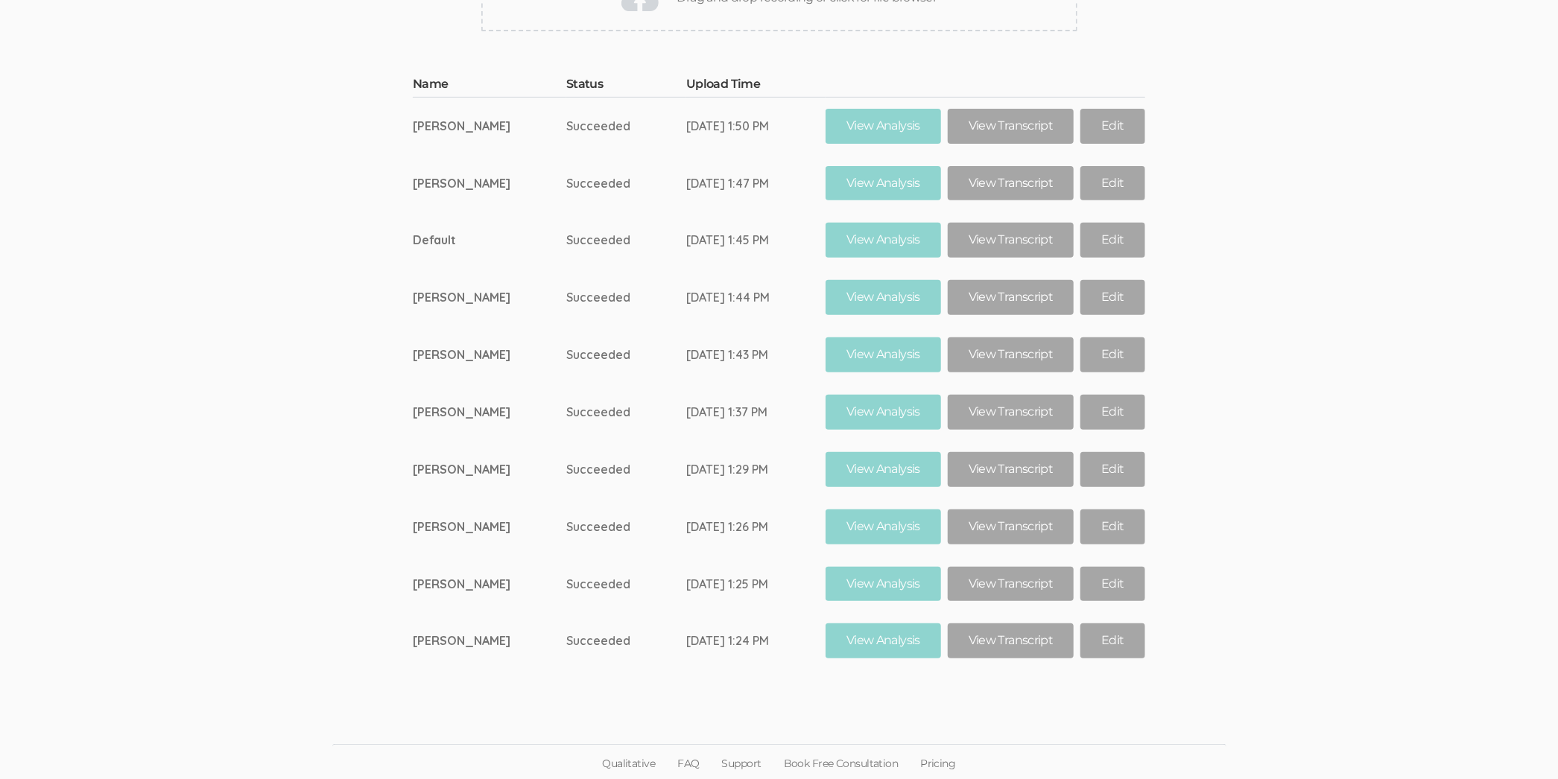
scroll to position [270, 0]
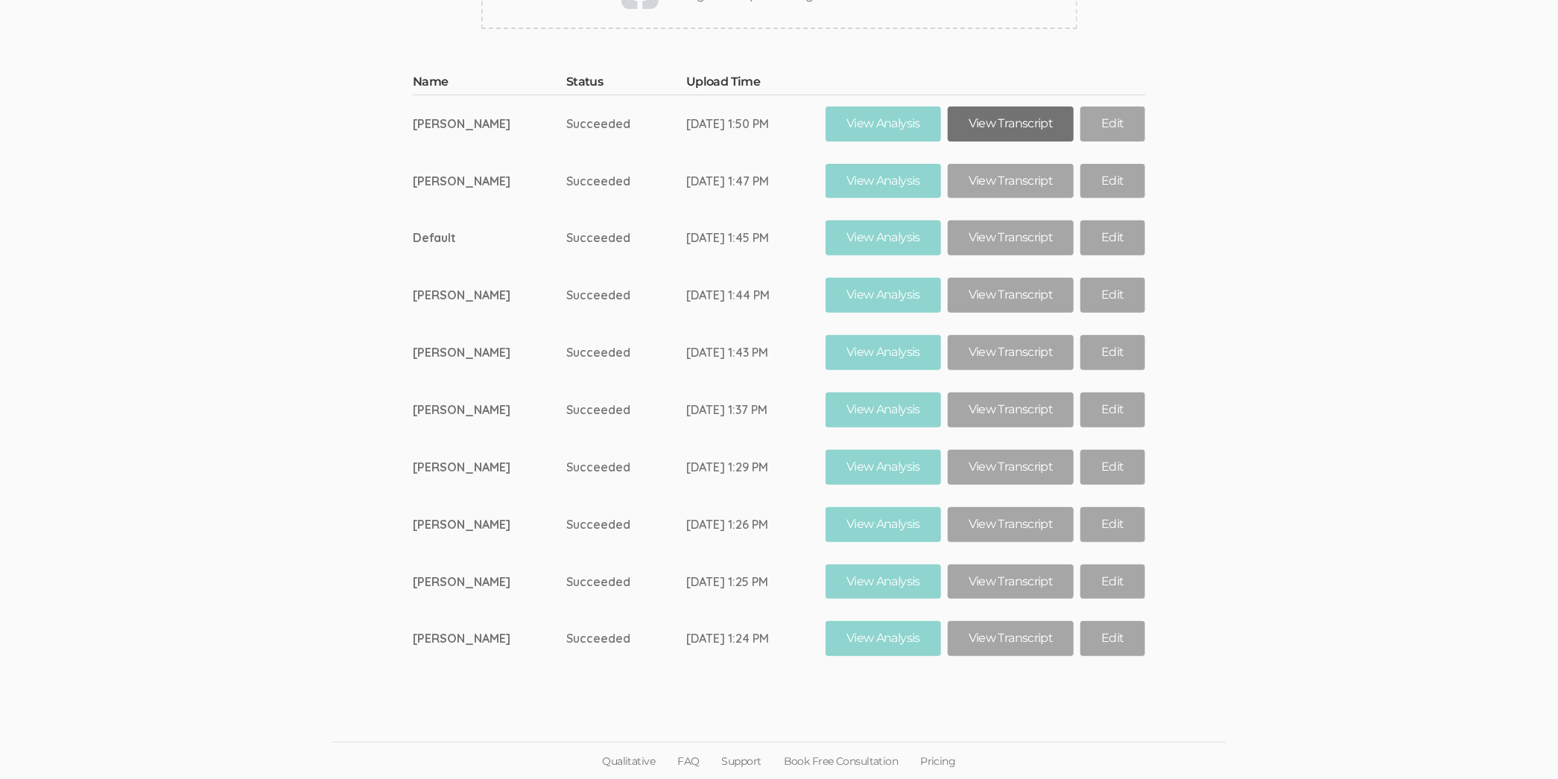
click at [998, 114] on link "View Transcript" at bounding box center [1011, 124] width 126 height 35
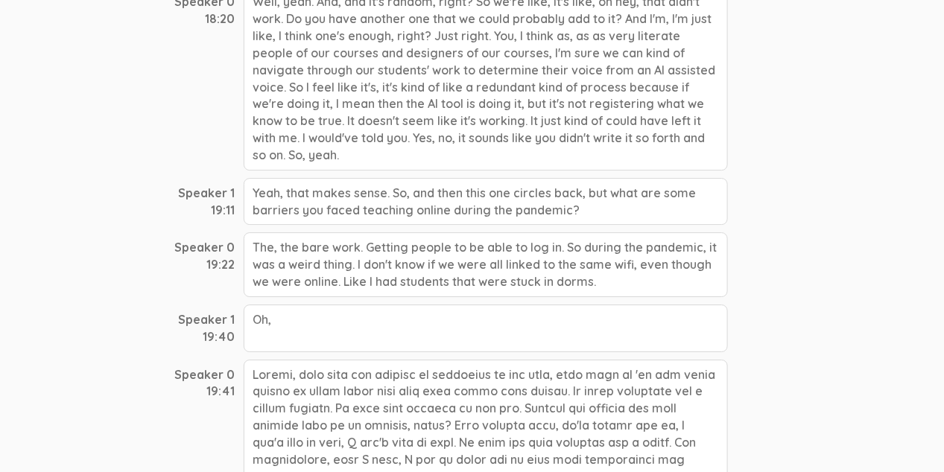
scroll to position [5053, 0]
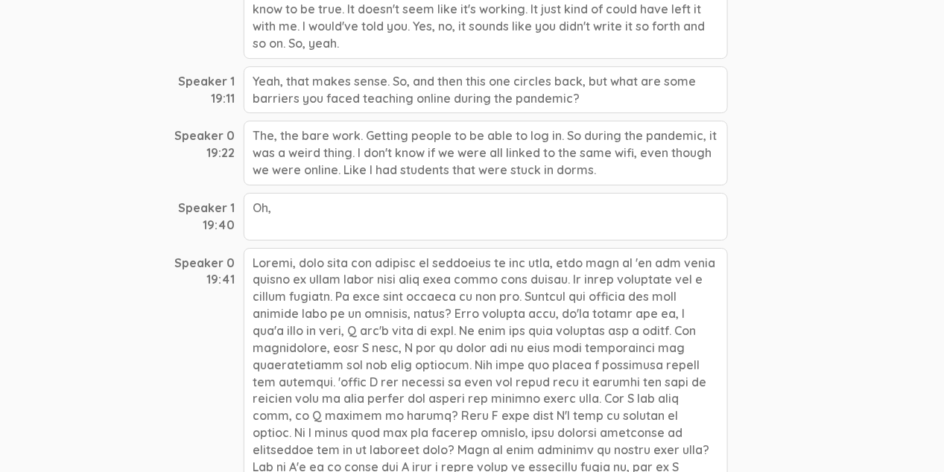
click at [475, 121] on div "The, the bare work. Getting people to be able to log in. So during the pandemic…" at bounding box center [486, 153] width 484 height 65
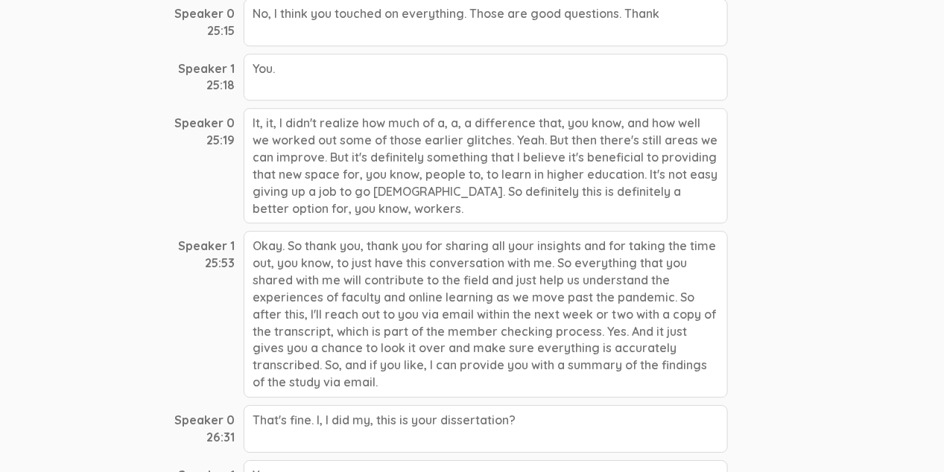
scroll to position [6520, 0]
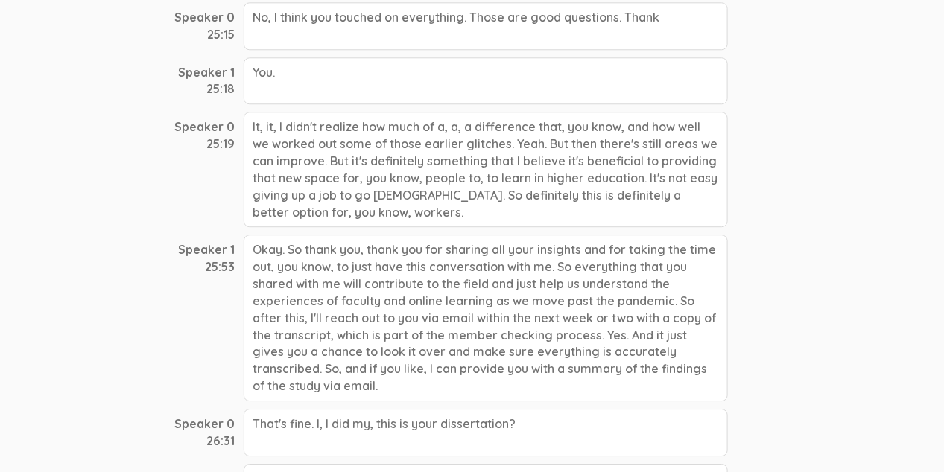
click at [221, 433] on div "26:31" at bounding box center [205, 441] width 60 height 17
click at [259, 409] on div "That's fine. I, I did my, this is your dissertation?" at bounding box center [486, 433] width 484 height 48
